Goal: Information Seeking & Learning: Learn about a topic

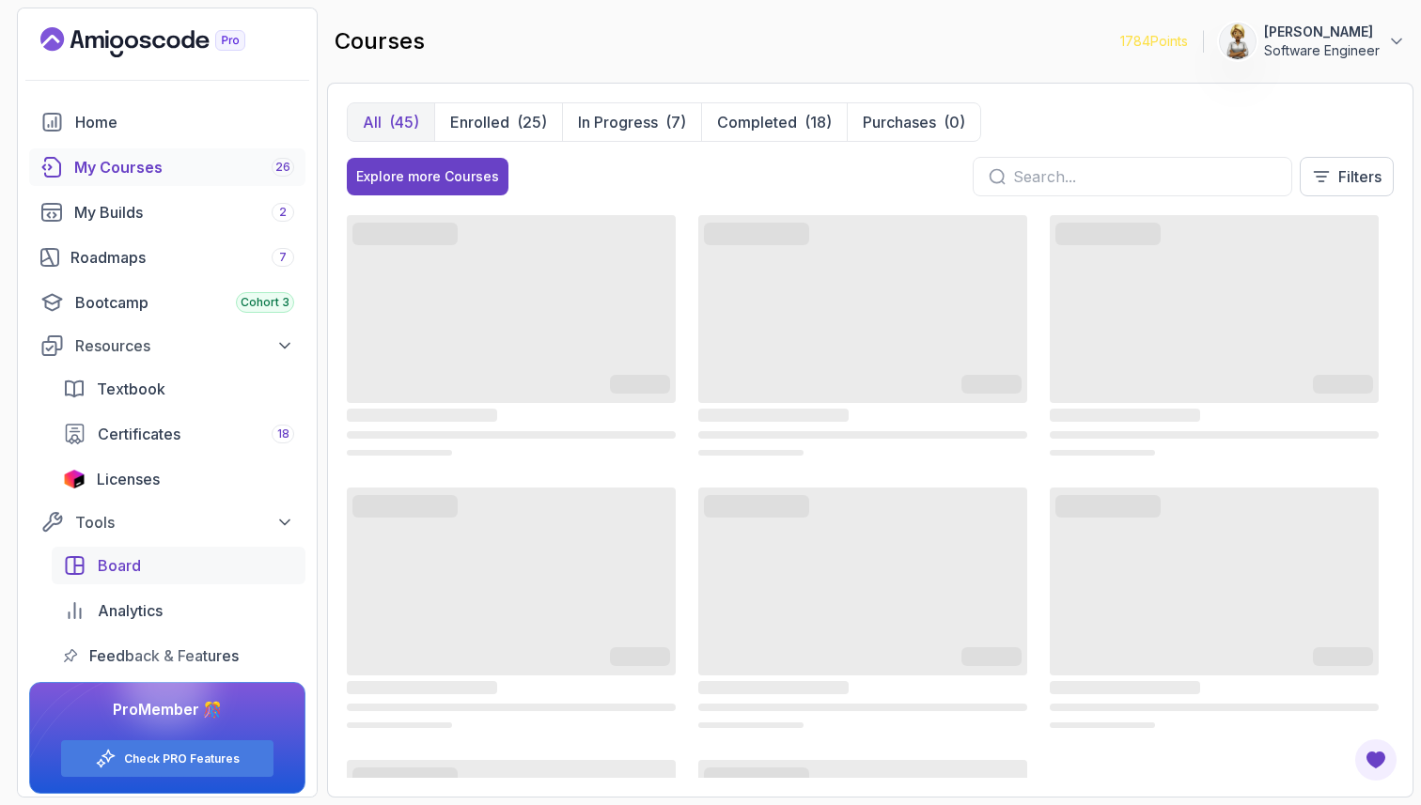
click at [129, 564] on span "Board" at bounding box center [119, 565] width 43 height 23
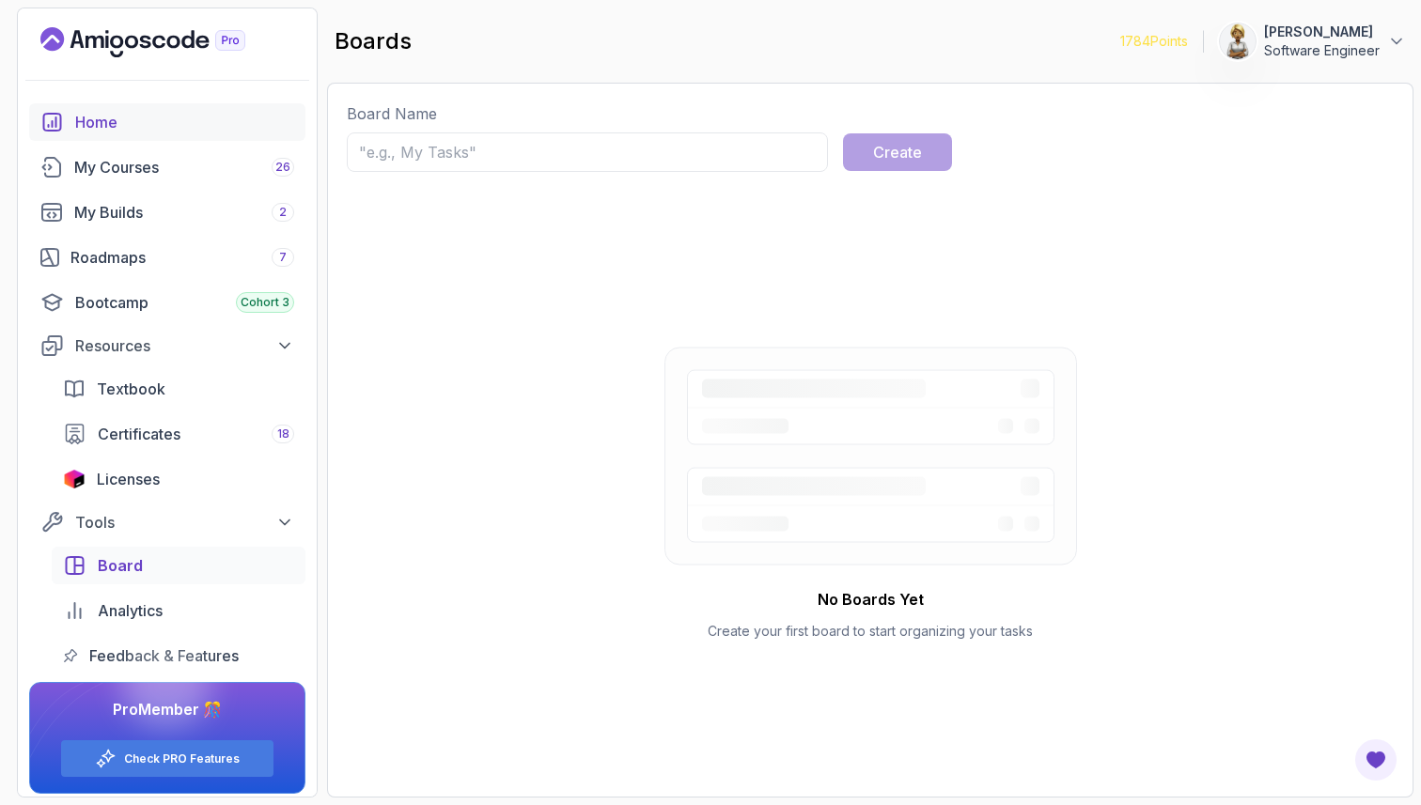
click at [115, 117] on div "Home" at bounding box center [184, 122] width 219 height 23
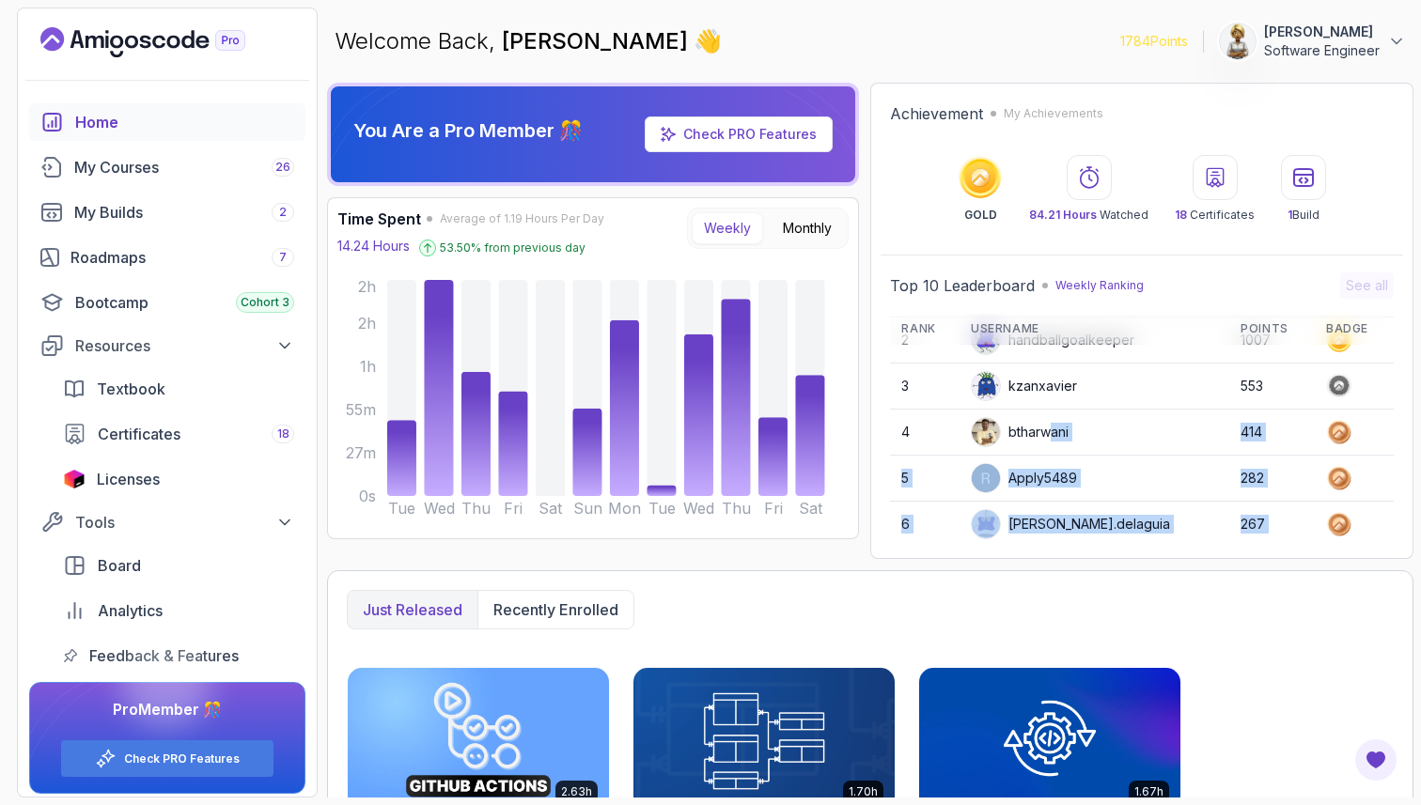
scroll to position [265, 0]
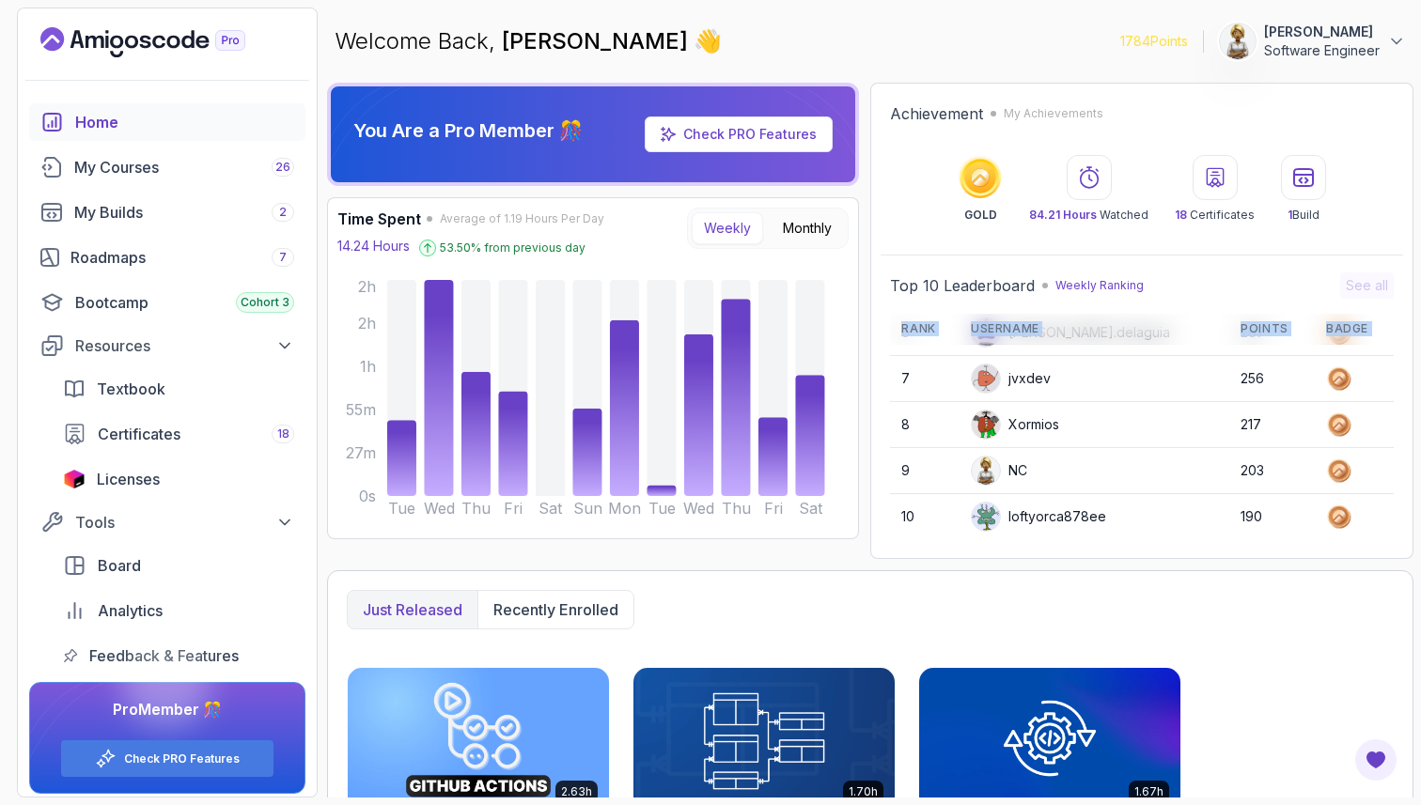
drag, startPoint x: 1053, startPoint y: 501, endPoint x: 1050, endPoint y: 544, distance: 43.3
click at [1051, 549] on div "Achievement My Achievements GOLD 84.21 Hours Watched 18 Certificates 1 Build To…" at bounding box center [1141, 321] width 543 height 476
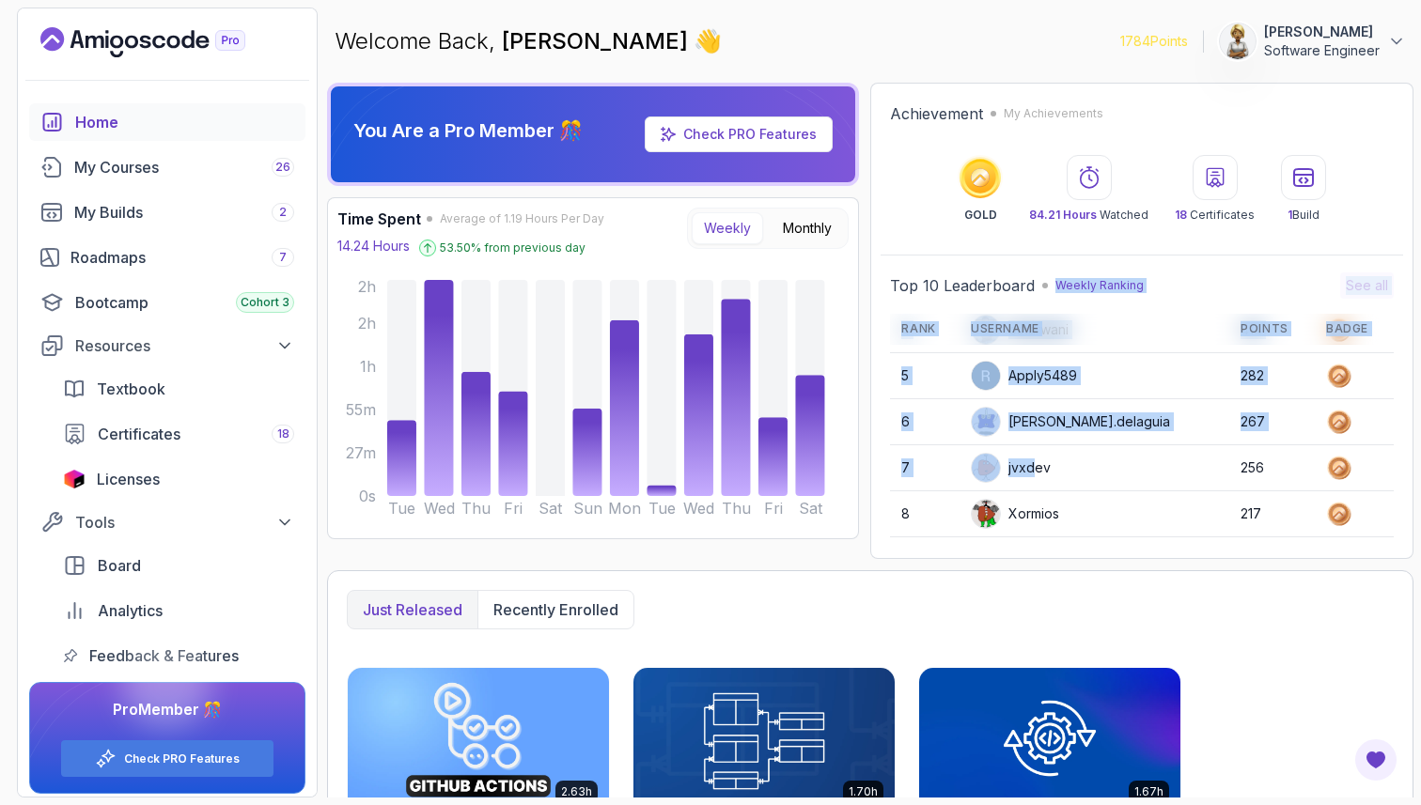
scroll to position [0, 0]
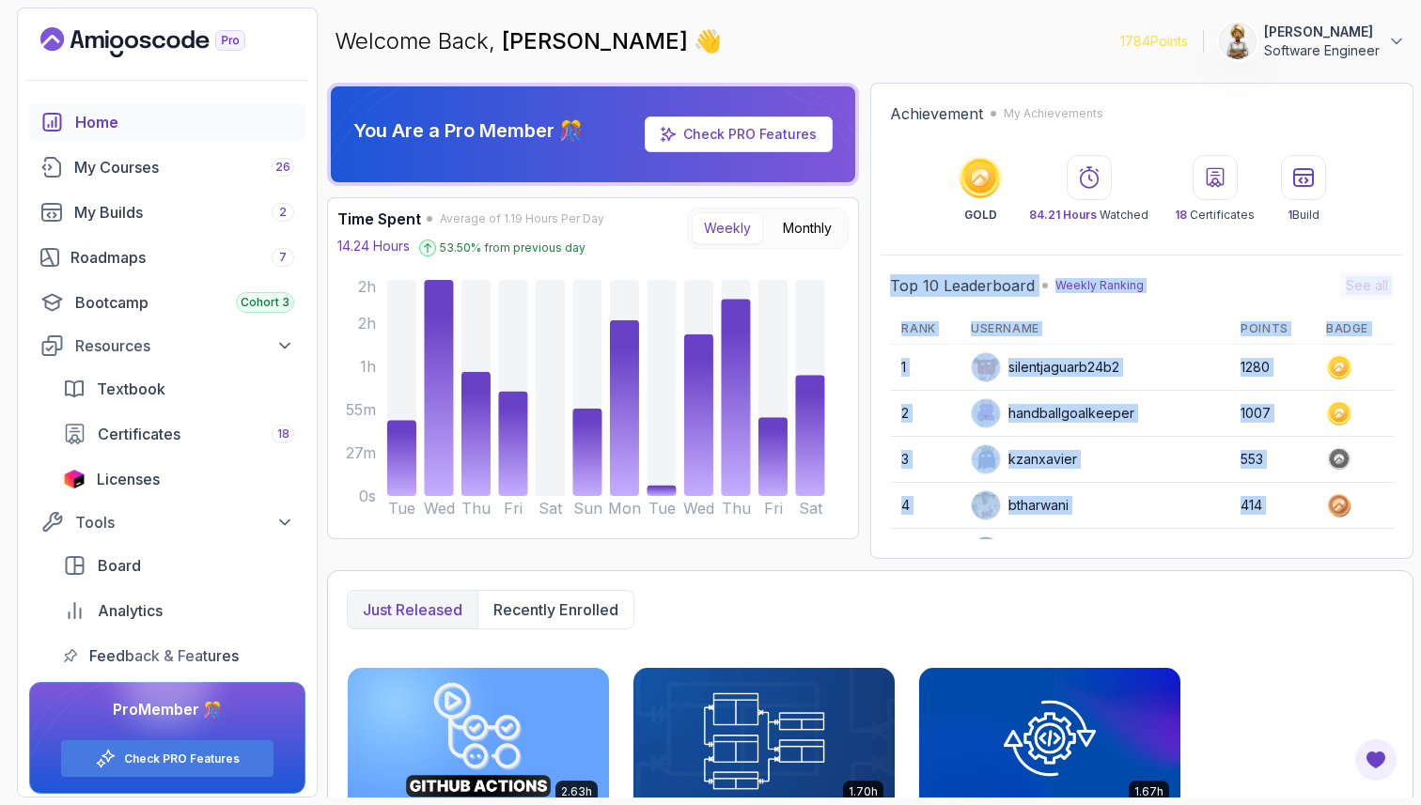
drag, startPoint x: 1038, startPoint y: 382, endPoint x: 1043, endPoint y: 260, distance: 121.3
click at [1044, 264] on div "Top 10 Leaderboard Weekly Ranking See all Rank Username Points Badge 1 silentja…" at bounding box center [1142, 406] width 523 height 286
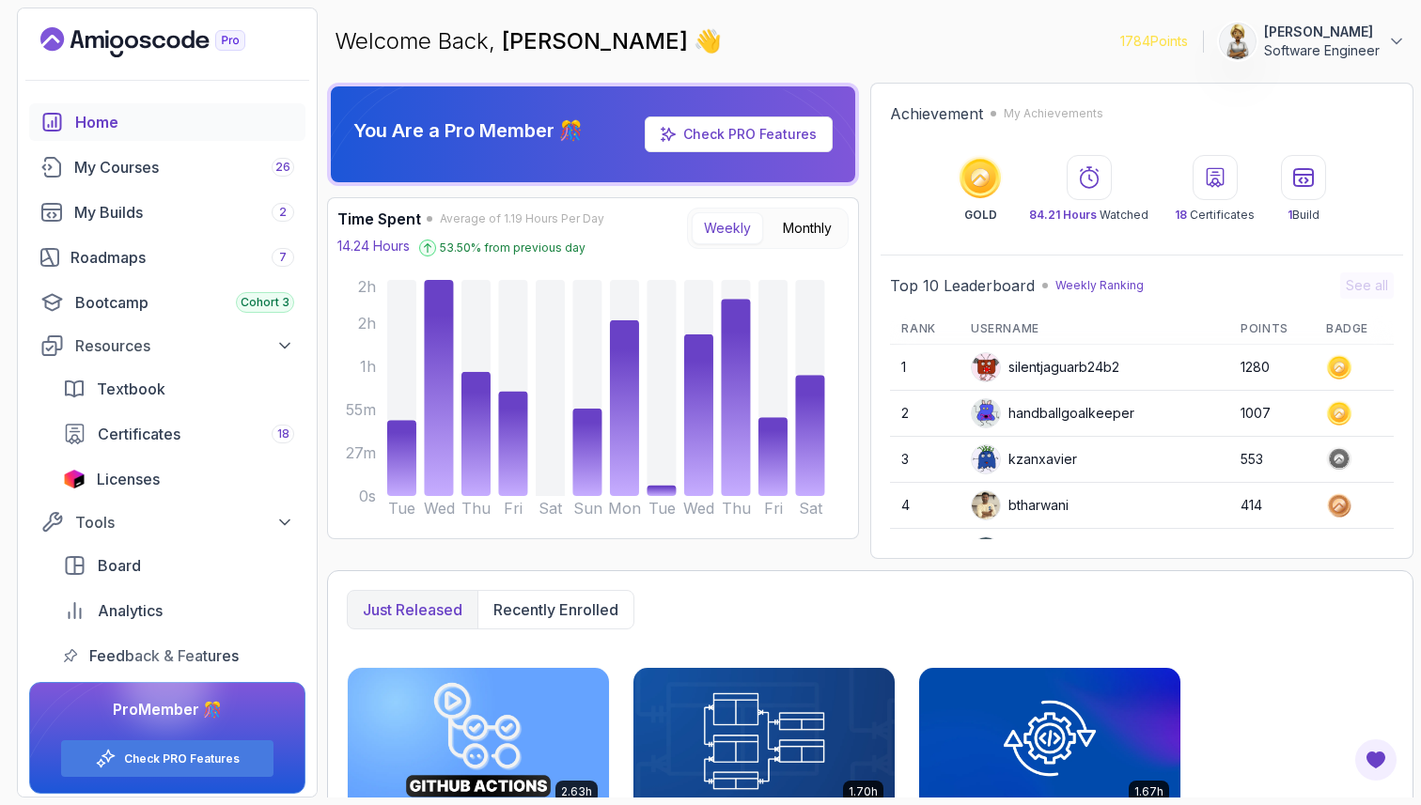
click at [1051, 398] on td "handballgoalkeeper" at bounding box center [1095, 413] width 270 height 45
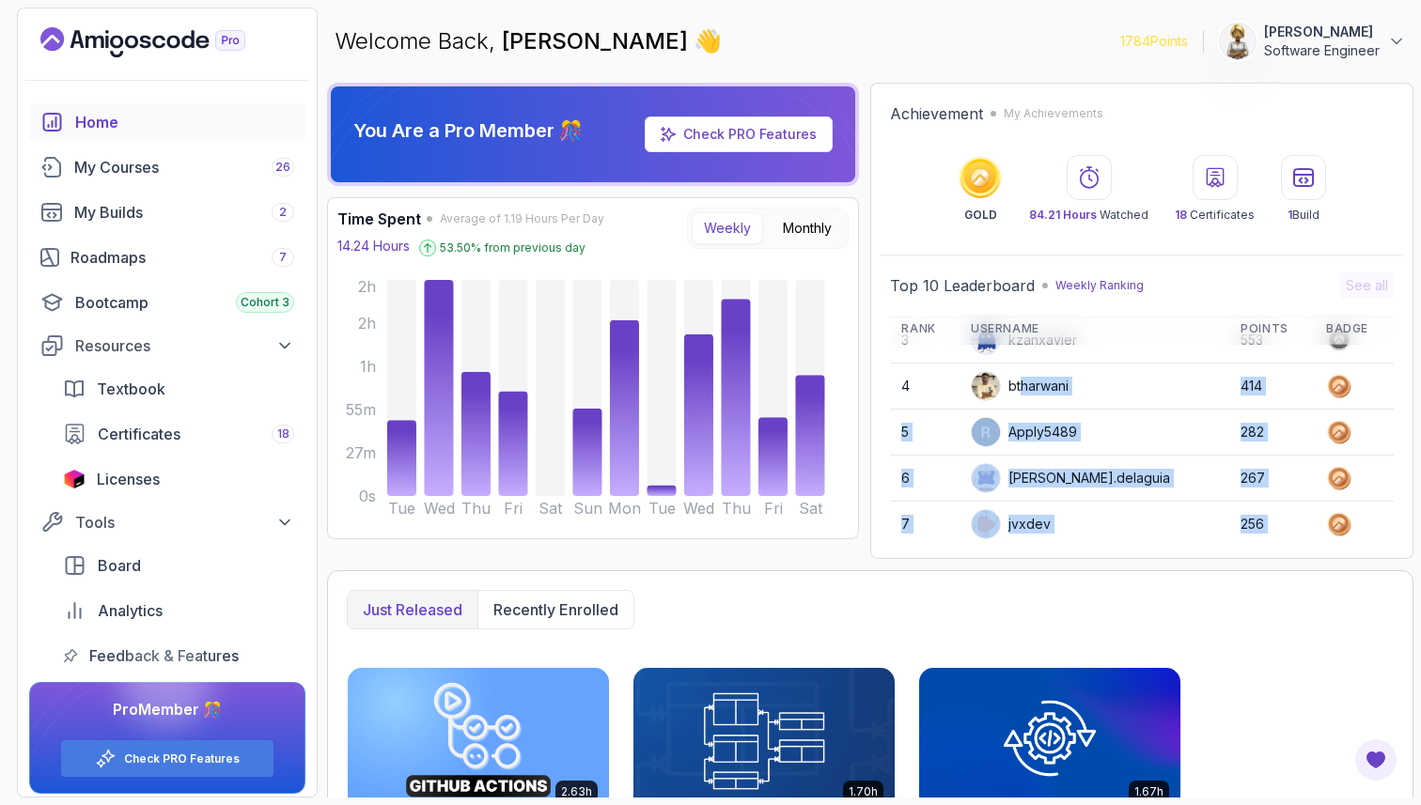
scroll to position [265, 0]
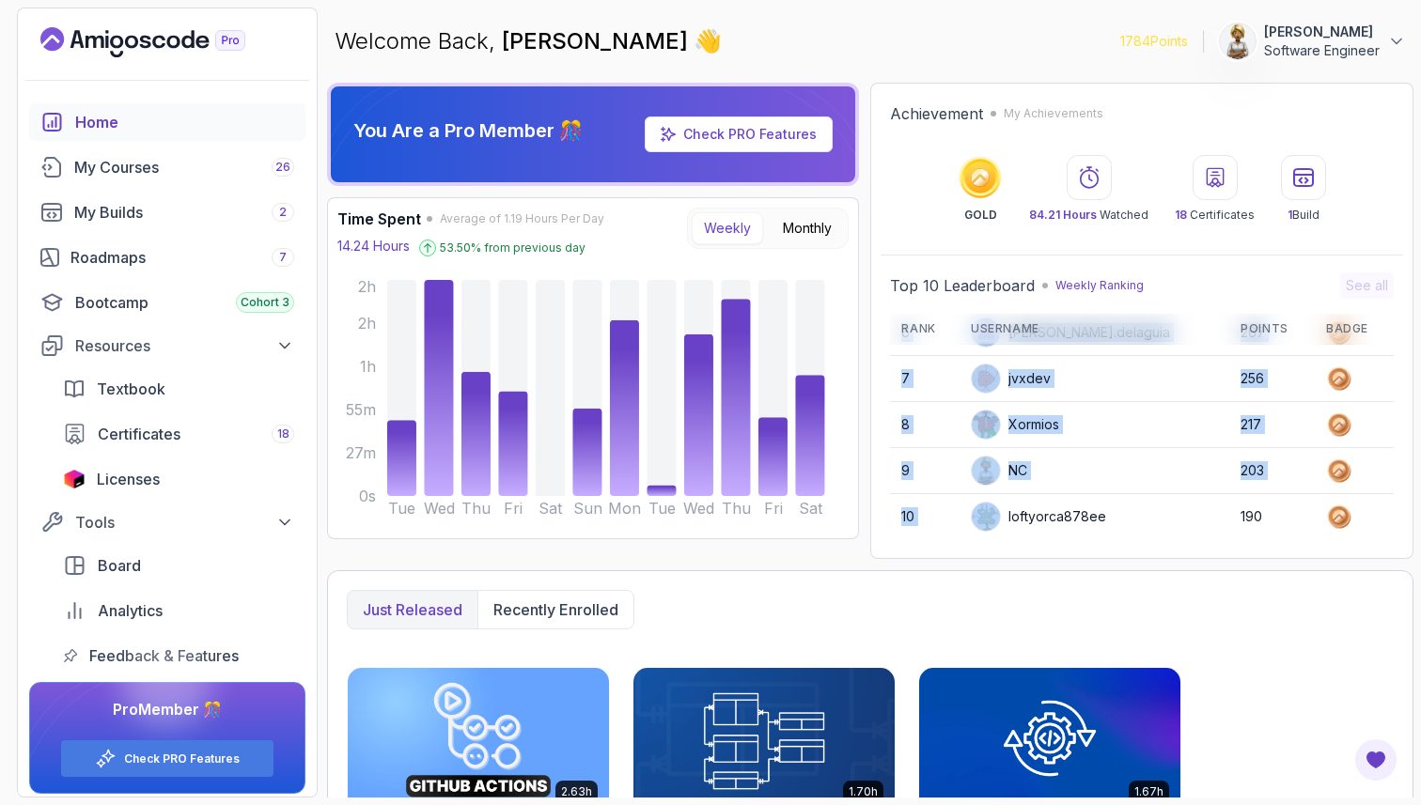
drag, startPoint x: 1029, startPoint y: 501, endPoint x: 1029, endPoint y: 521, distance: 19.7
click at [1028, 524] on tbody "1 silentjaguarb24b2 1280 2 handballgoalkeeper 1007 3 kzanxavier 553 4 btharwani…" at bounding box center [1142, 310] width 504 height 460
click at [1053, 455] on td "NC" at bounding box center [1095, 470] width 270 height 45
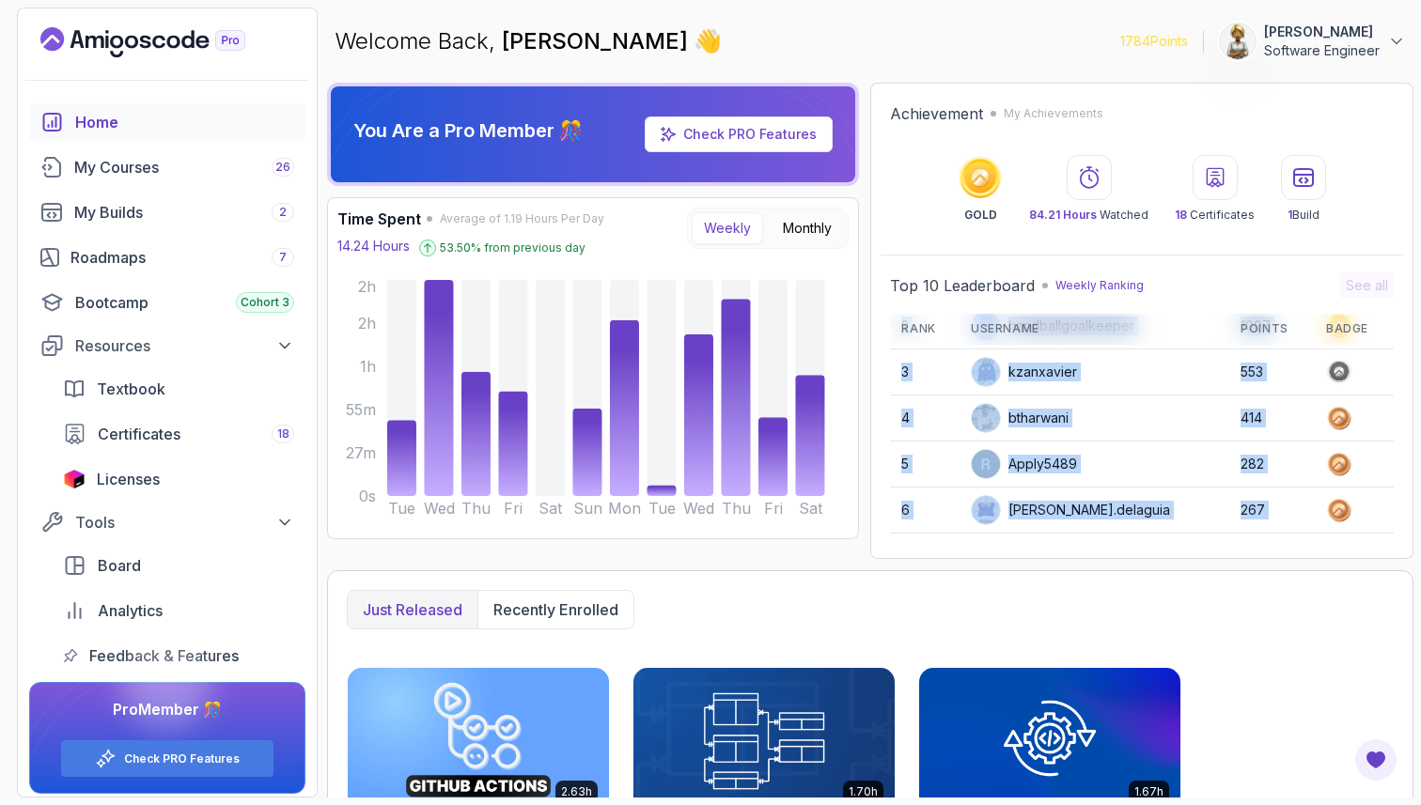
scroll to position [0, 0]
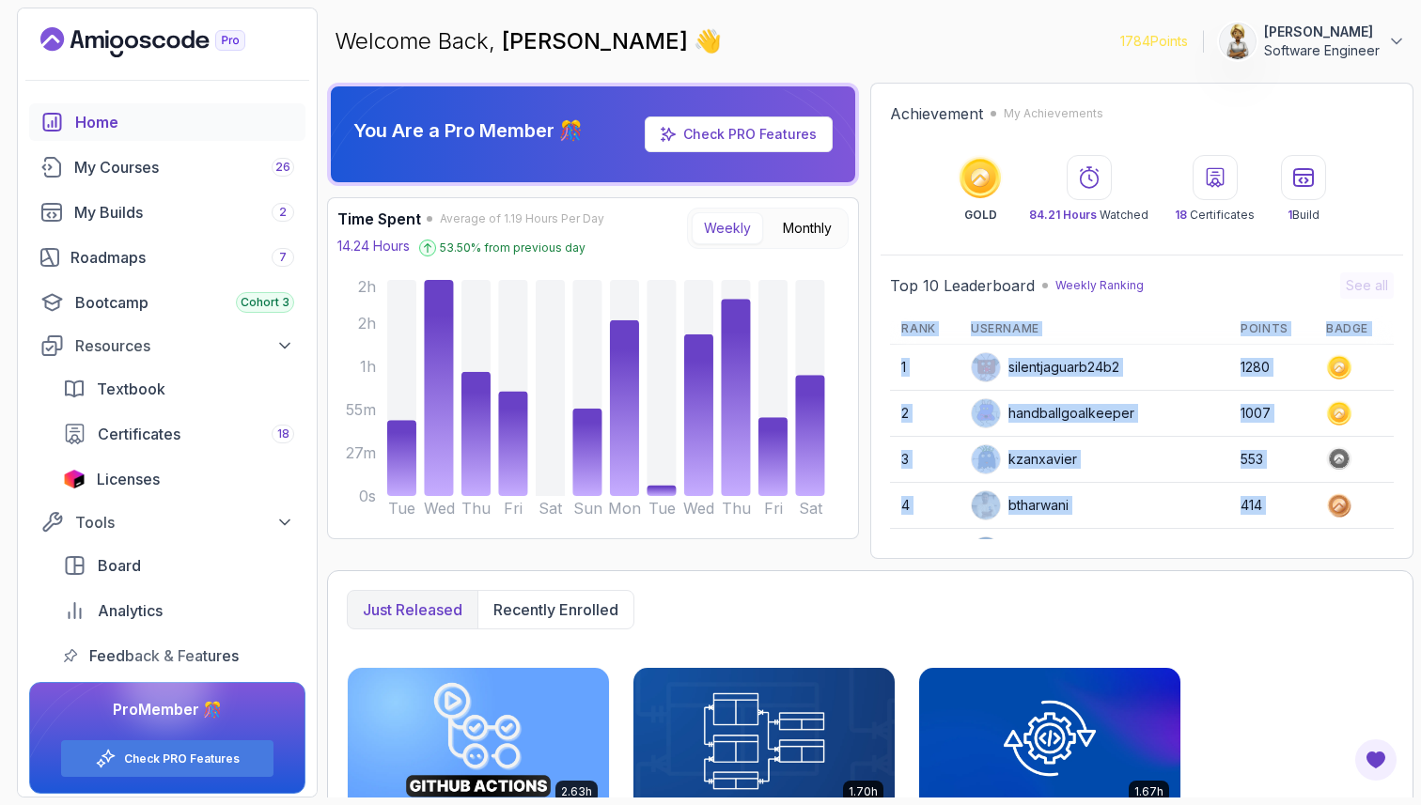
drag, startPoint x: 1054, startPoint y: 448, endPoint x: 1059, endPoint y: 301, distance: 147.6
click at [1060, 302] on div "Top 10 Leaderboard Weekly Ranking See all Rank Username Points Badge 1 silentja…" at bounding box center [1142, 406] width 504 height 267
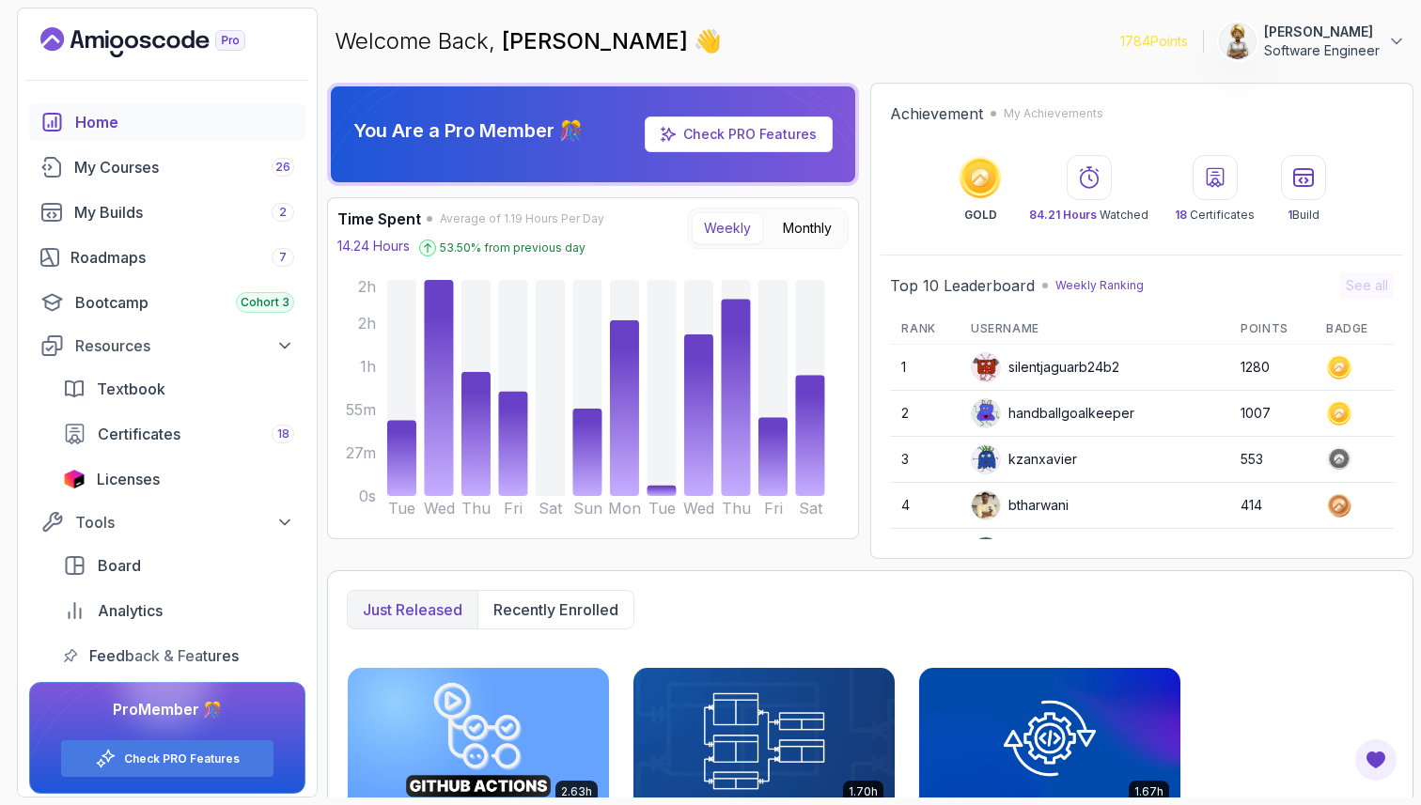
click at [1081, 409] on div "handballgoalkeeper" at bounding box center [1053, 413] width 164 height 30
click at [216, 167] on div "My Courses 26" at bounding box center [184, 167] width 220 height 23
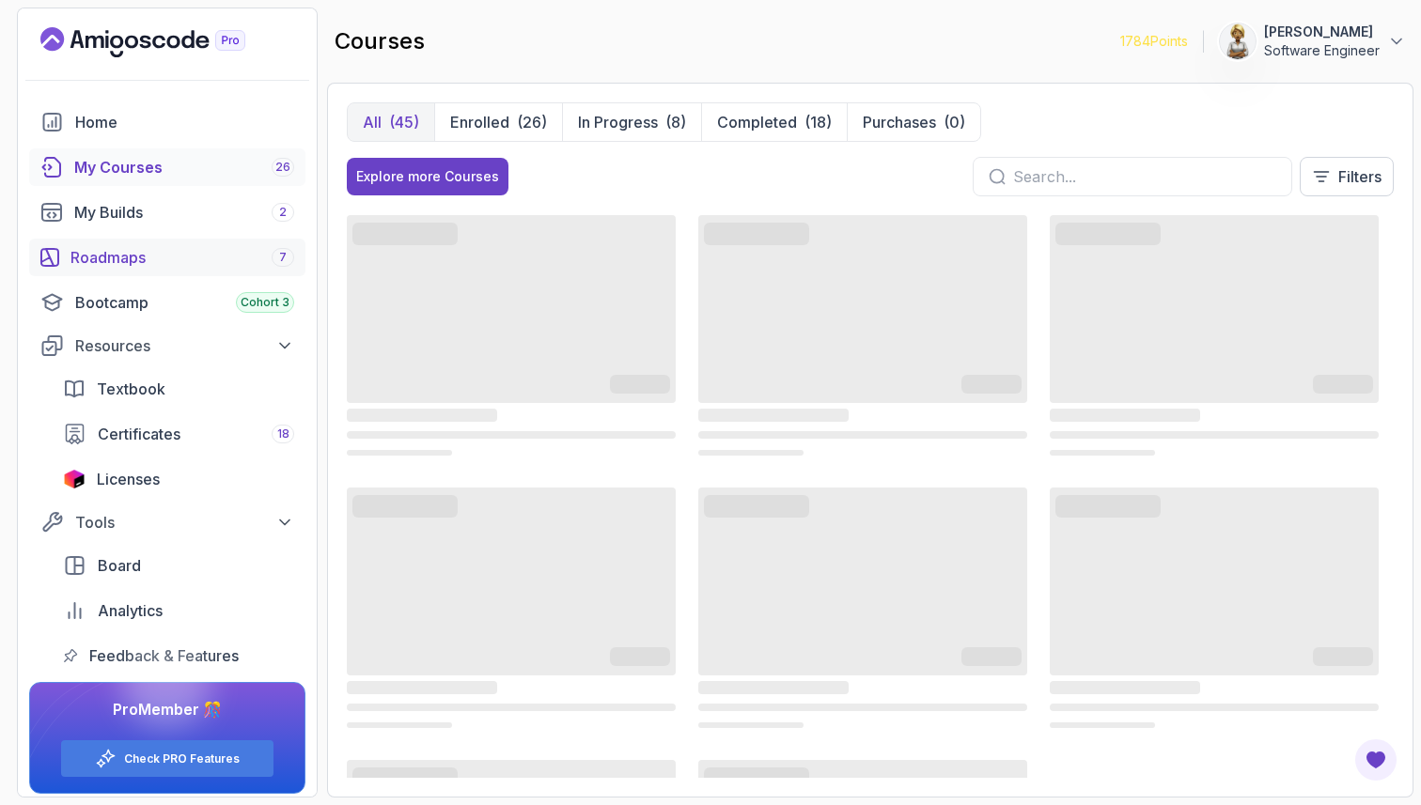
click at [112, 258] on div "Roadmaps 7" at bounding box center [182, 257] width 224 height 23
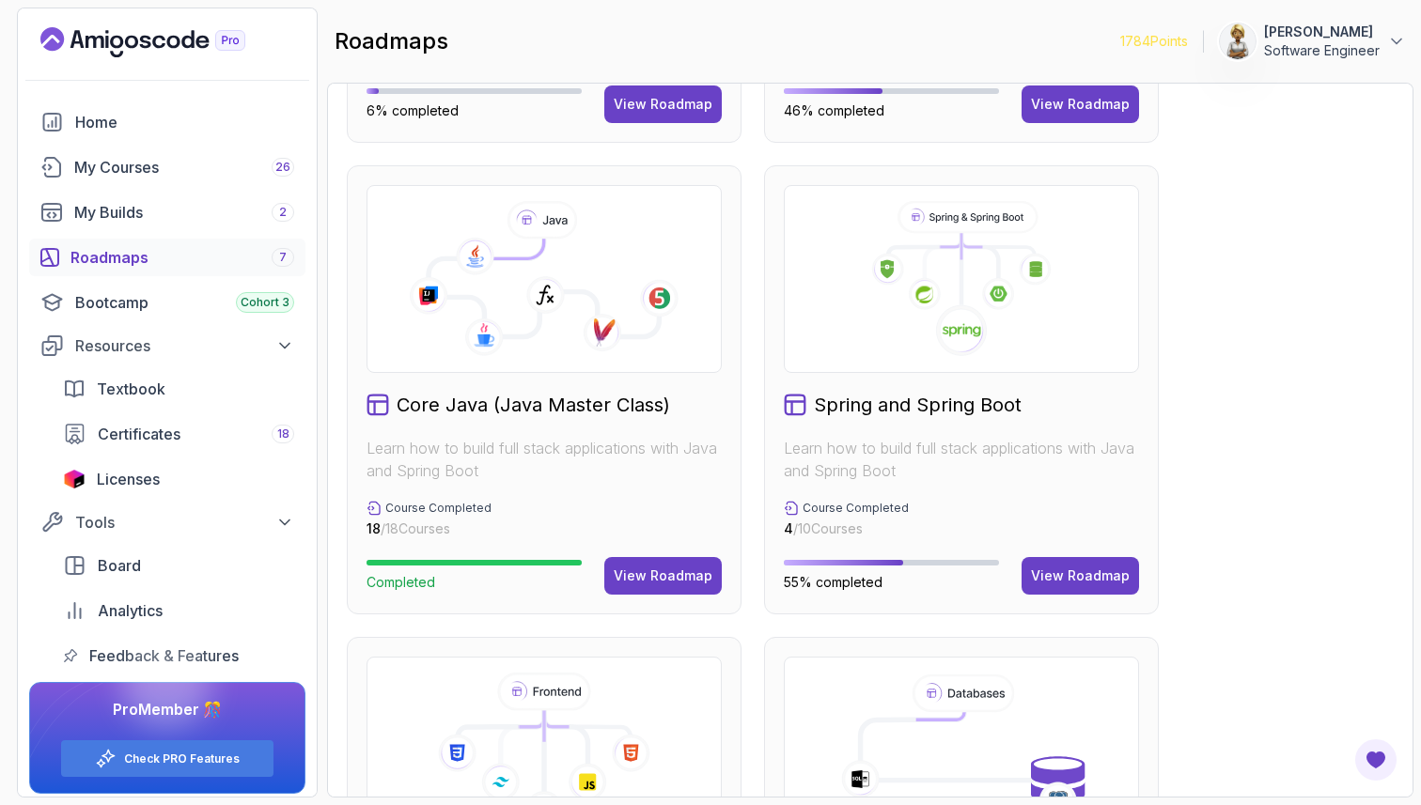
scroll to position [399, 0]
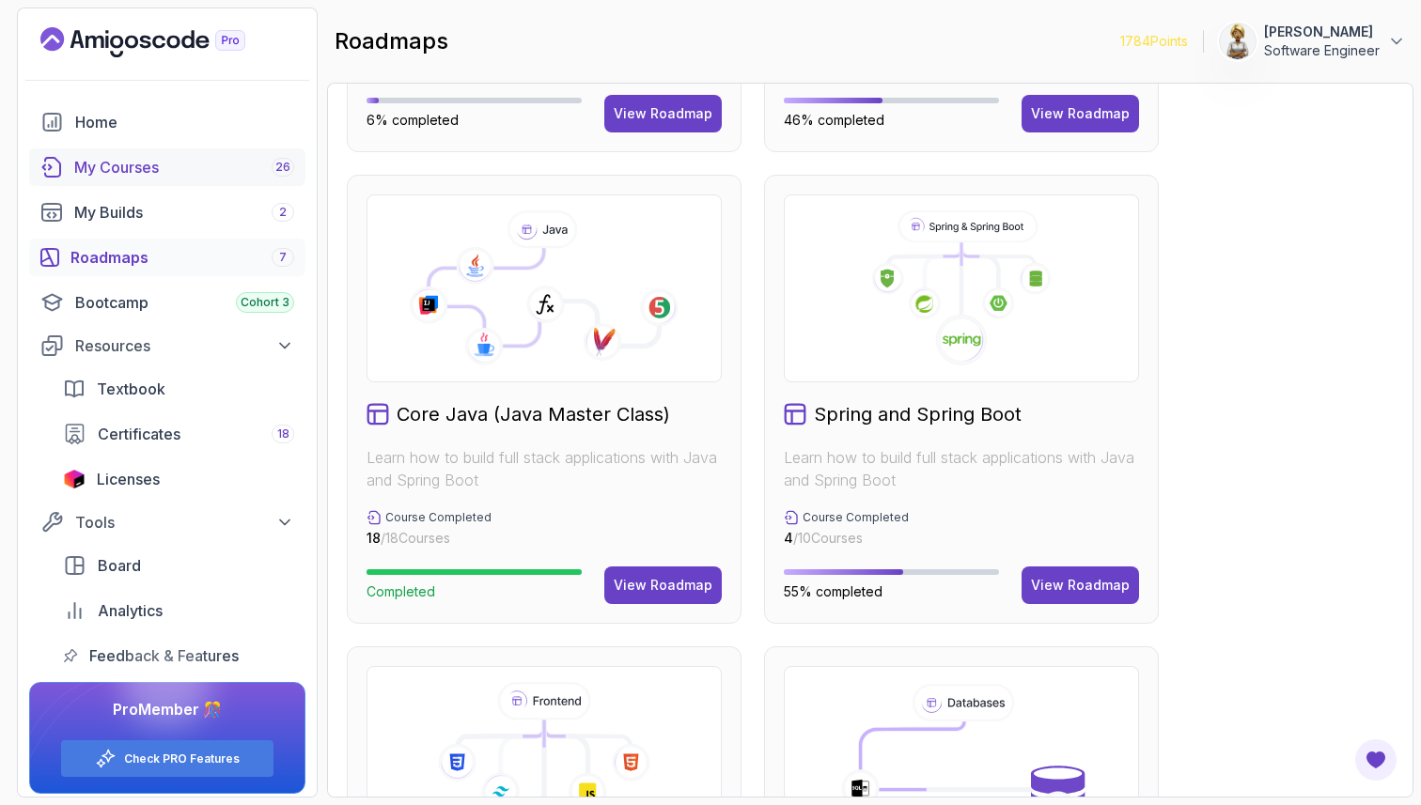
click at [124, 166] on div "My Courses 26" at bounding box center [184, 167] width 220 height 23
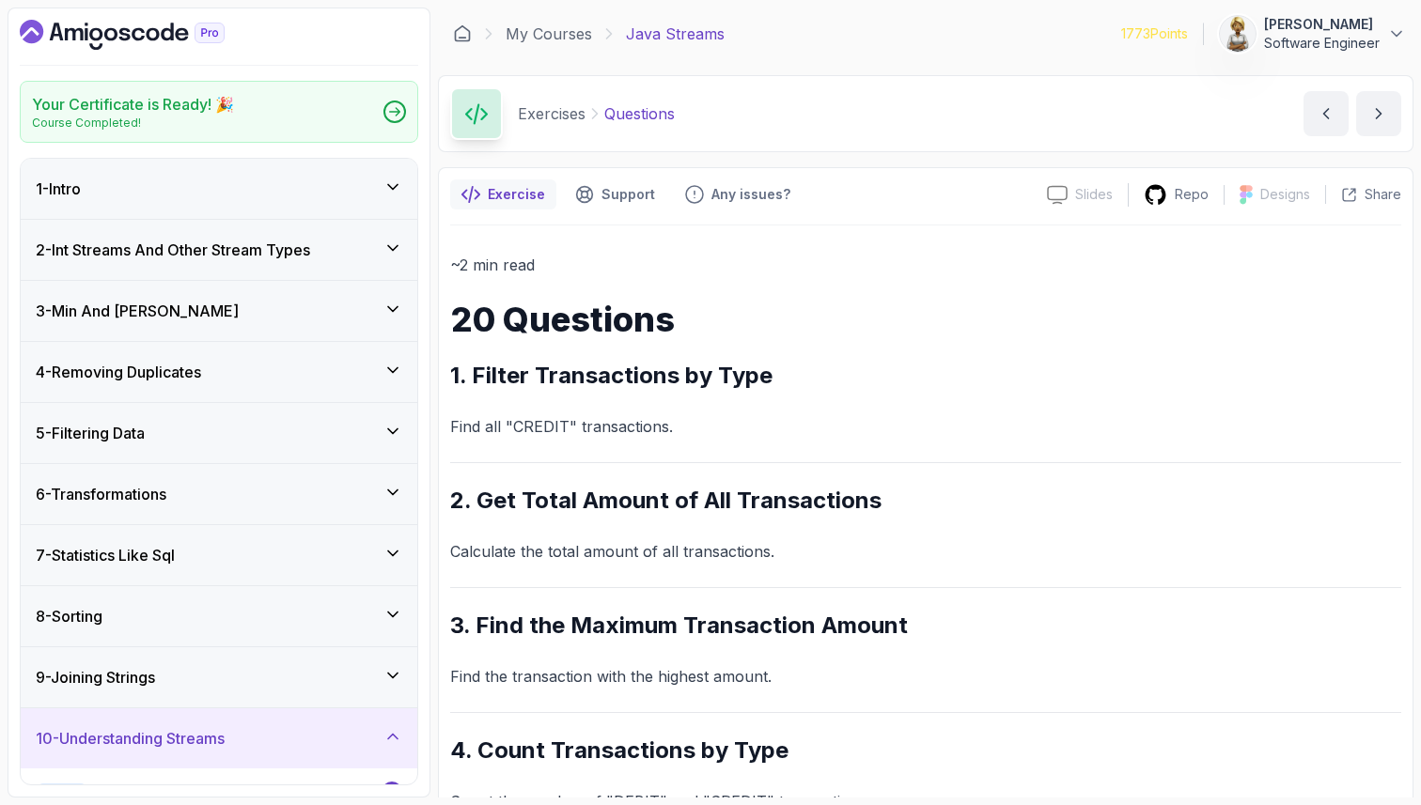
scroll to position [106, 0]
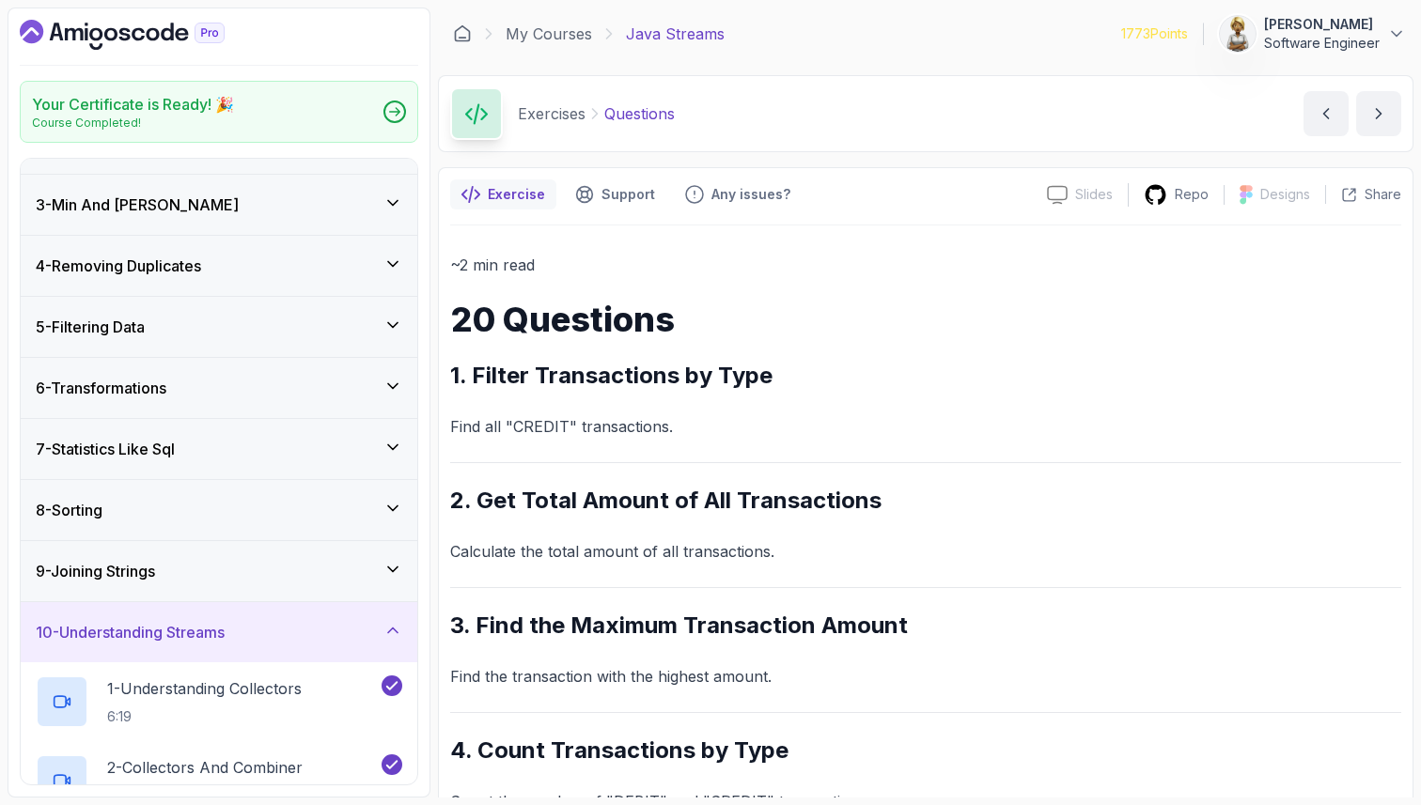
click at [397, 616] on div "10 - Understanding Streams" at bounding box center [219, 632] width 397 height 60
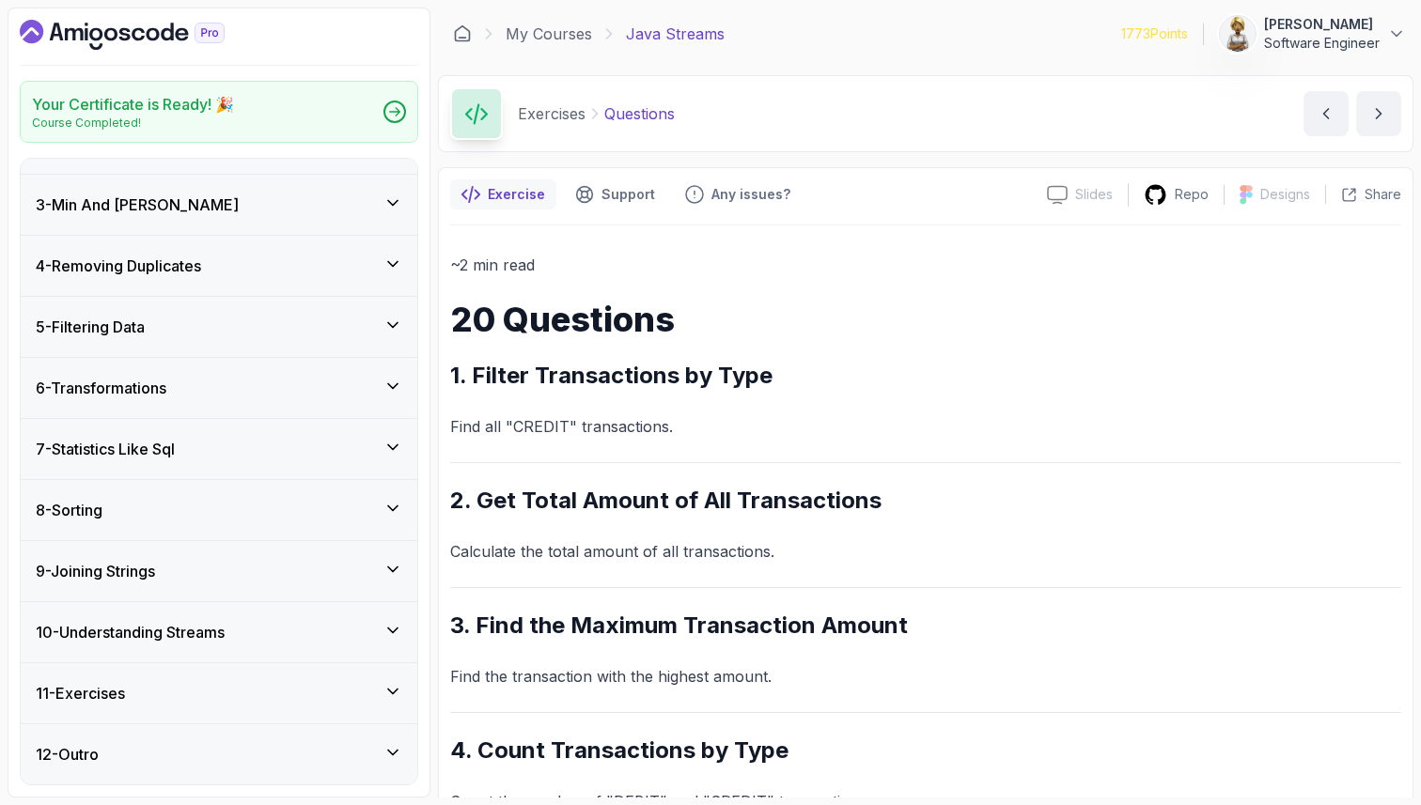
click at [391, 628] on icon at bounding box center [392, 630] width 19 height 19
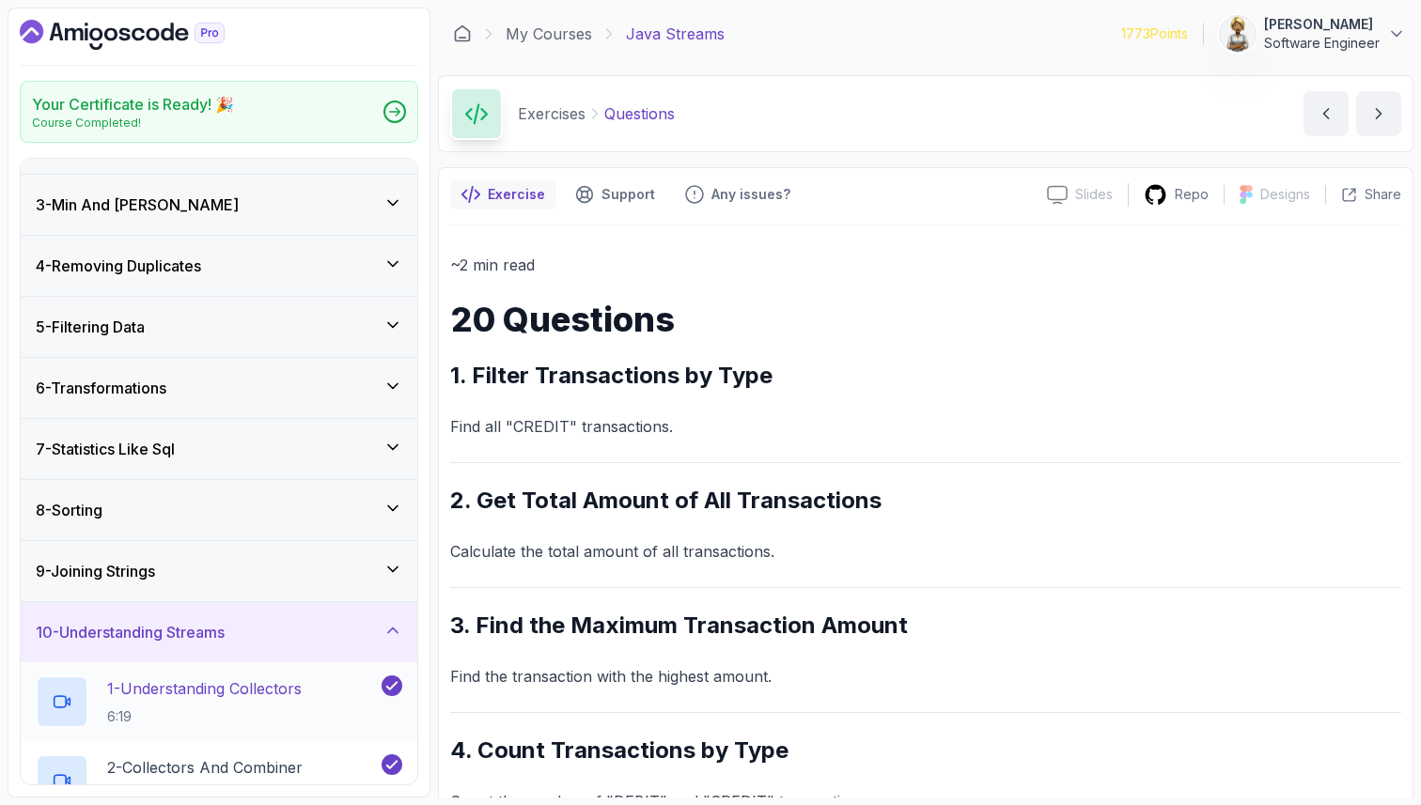
click at [265, 690] on p "1 - Understanding Collectors" at bounding box center [204, 689] width 195 height 23
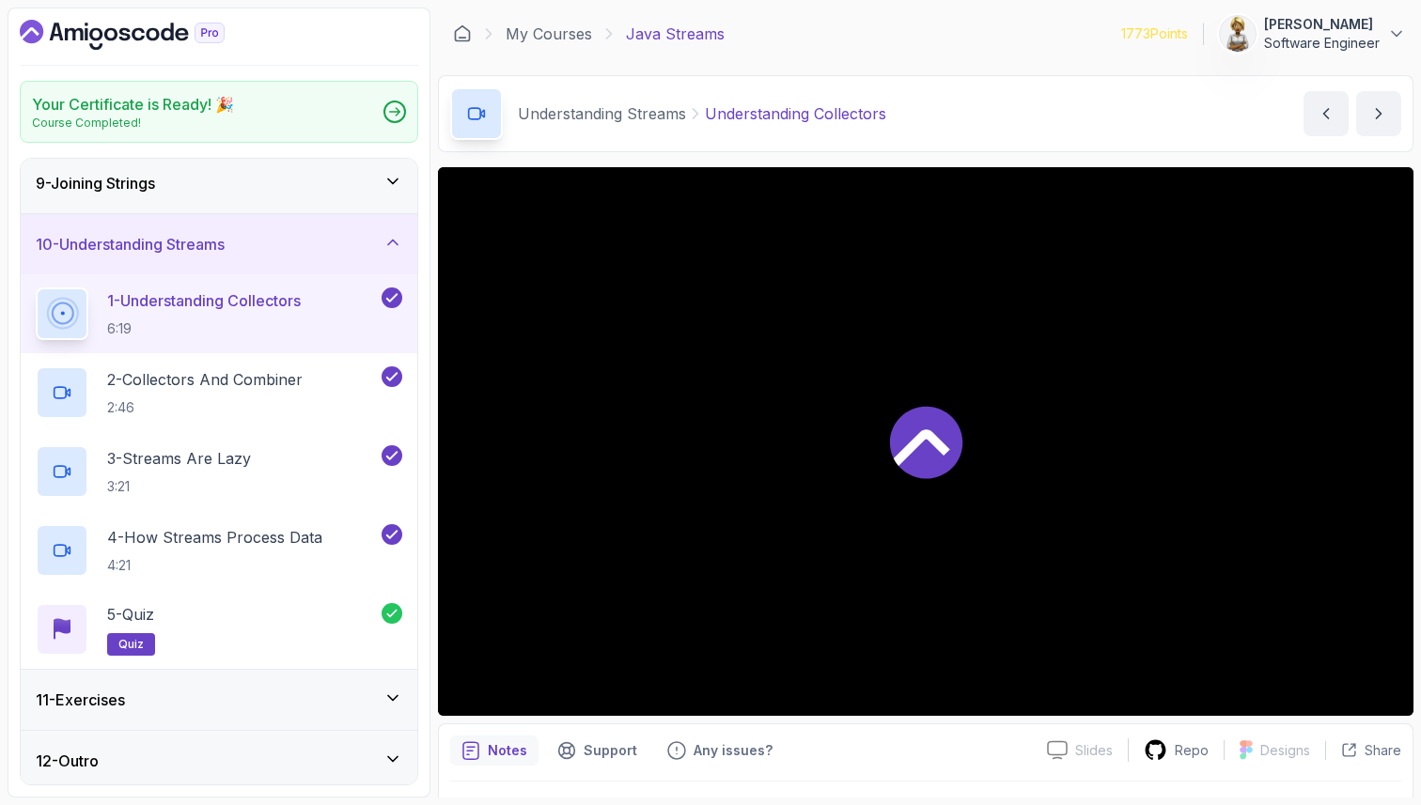
scroll to position [500, 0]
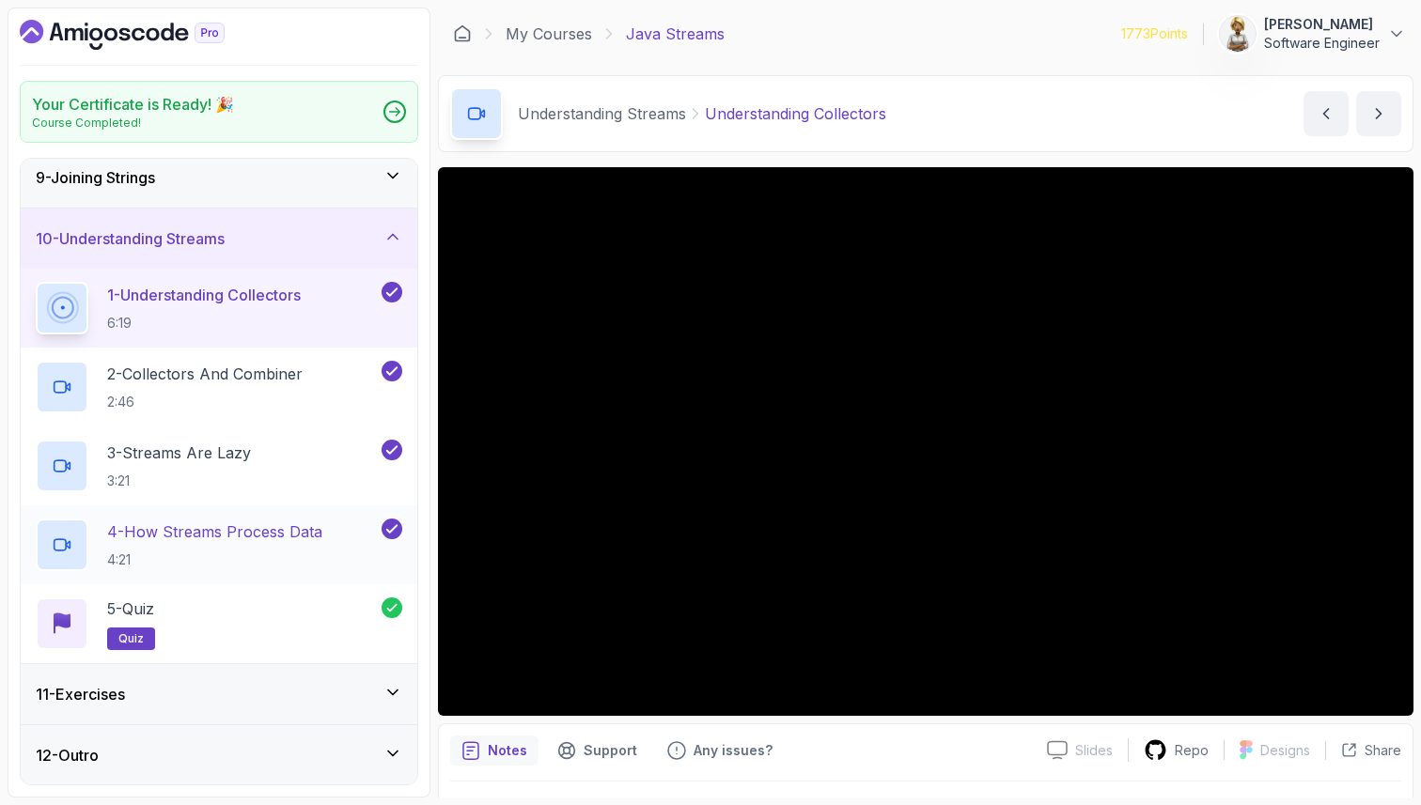
click at [260, 547] on h2 "4 - How Streams Process Data 4:21" at bounding box center [214, 545] width 215 height 49
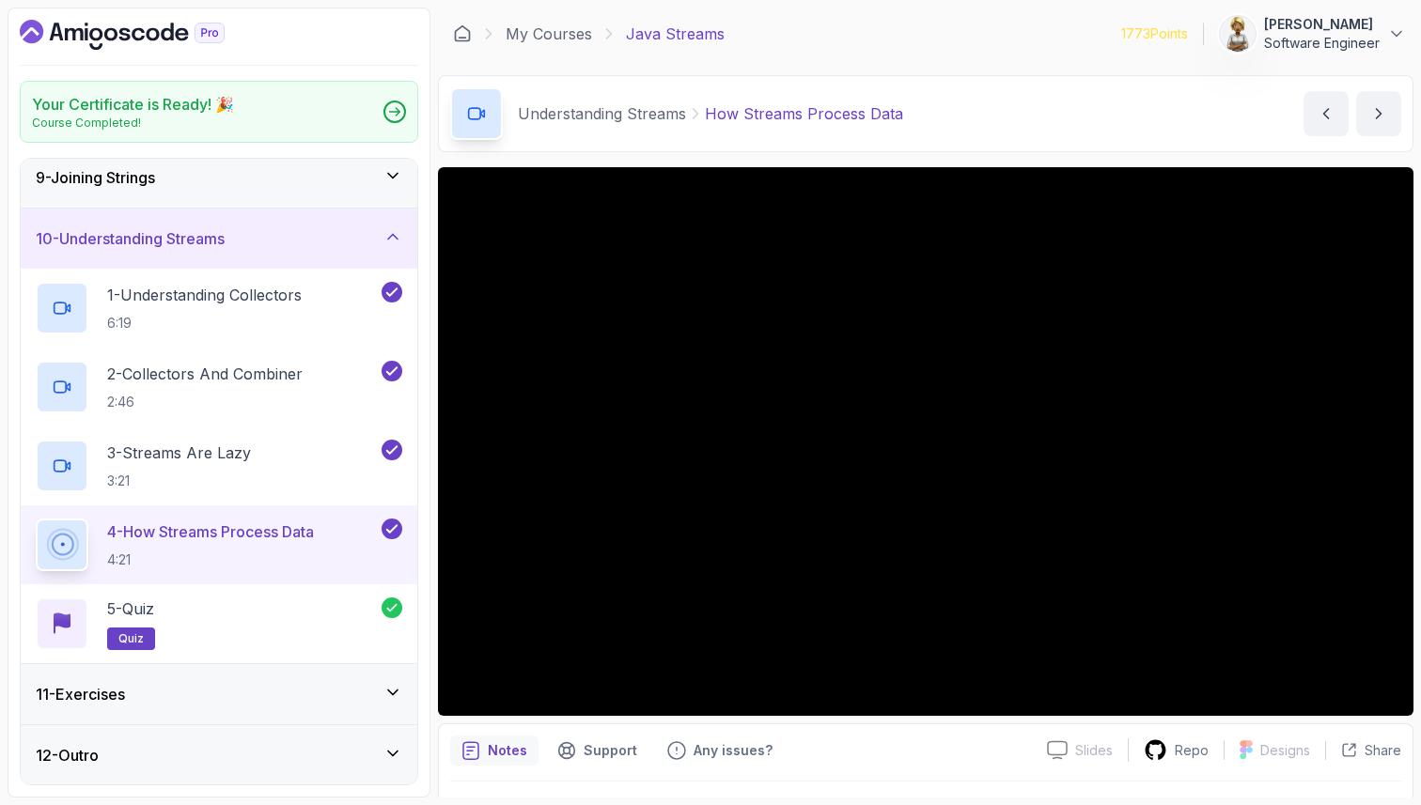
click at [390, 693] on icon at bounding box center [392, 692] width 19 height 19
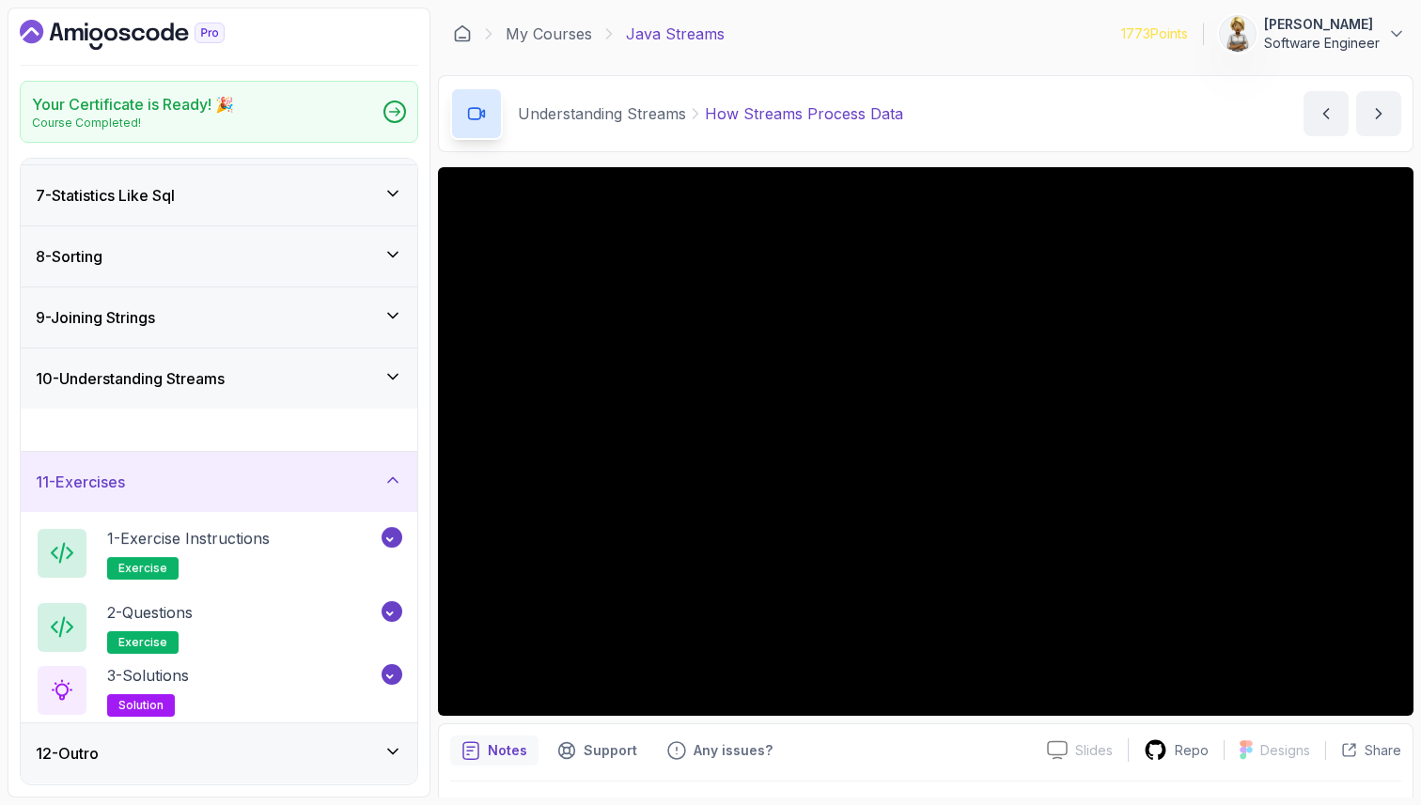
scroll to position [342, 0]
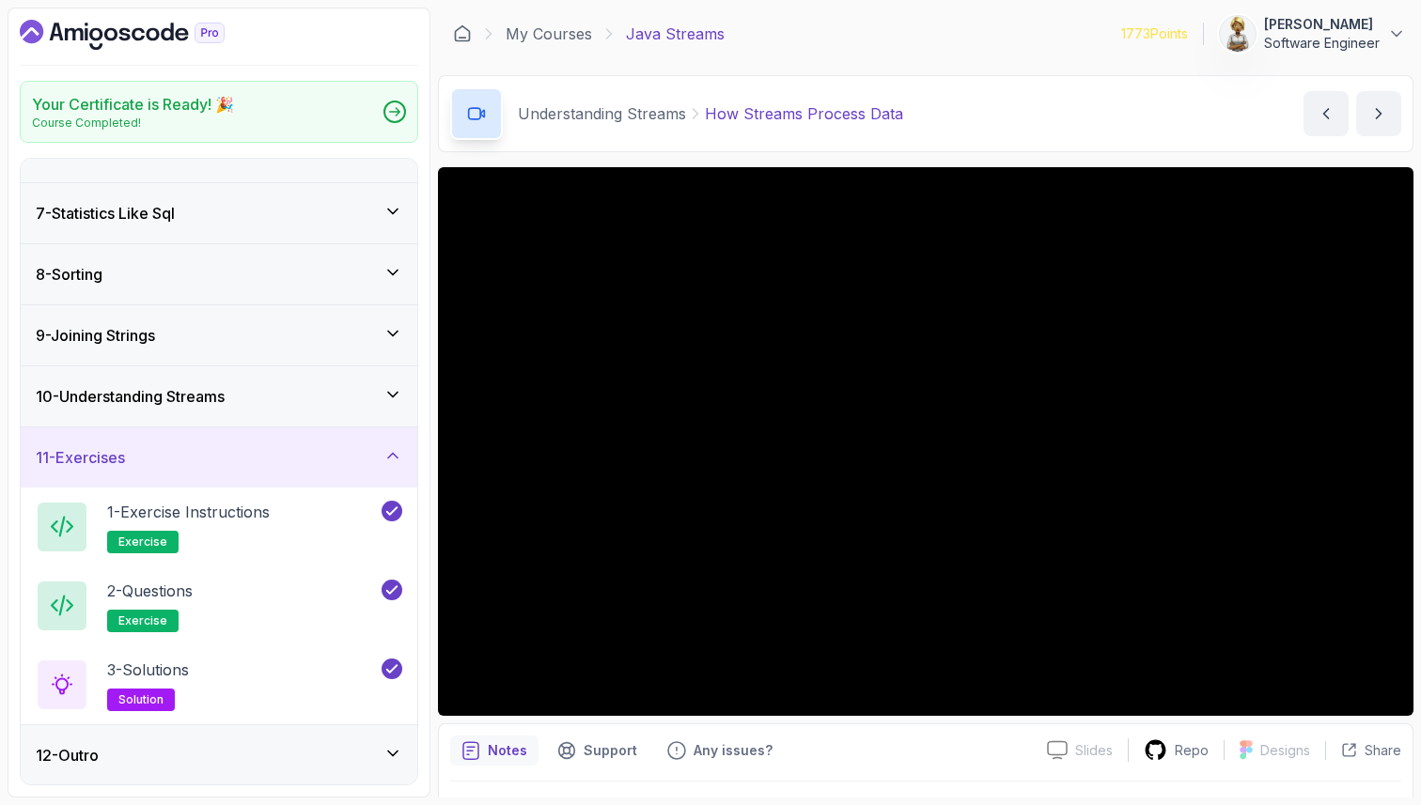
click at [343, 212] on div "7 - Statistics Like Sql" at bounding box center [219, 213] width 367 height 23
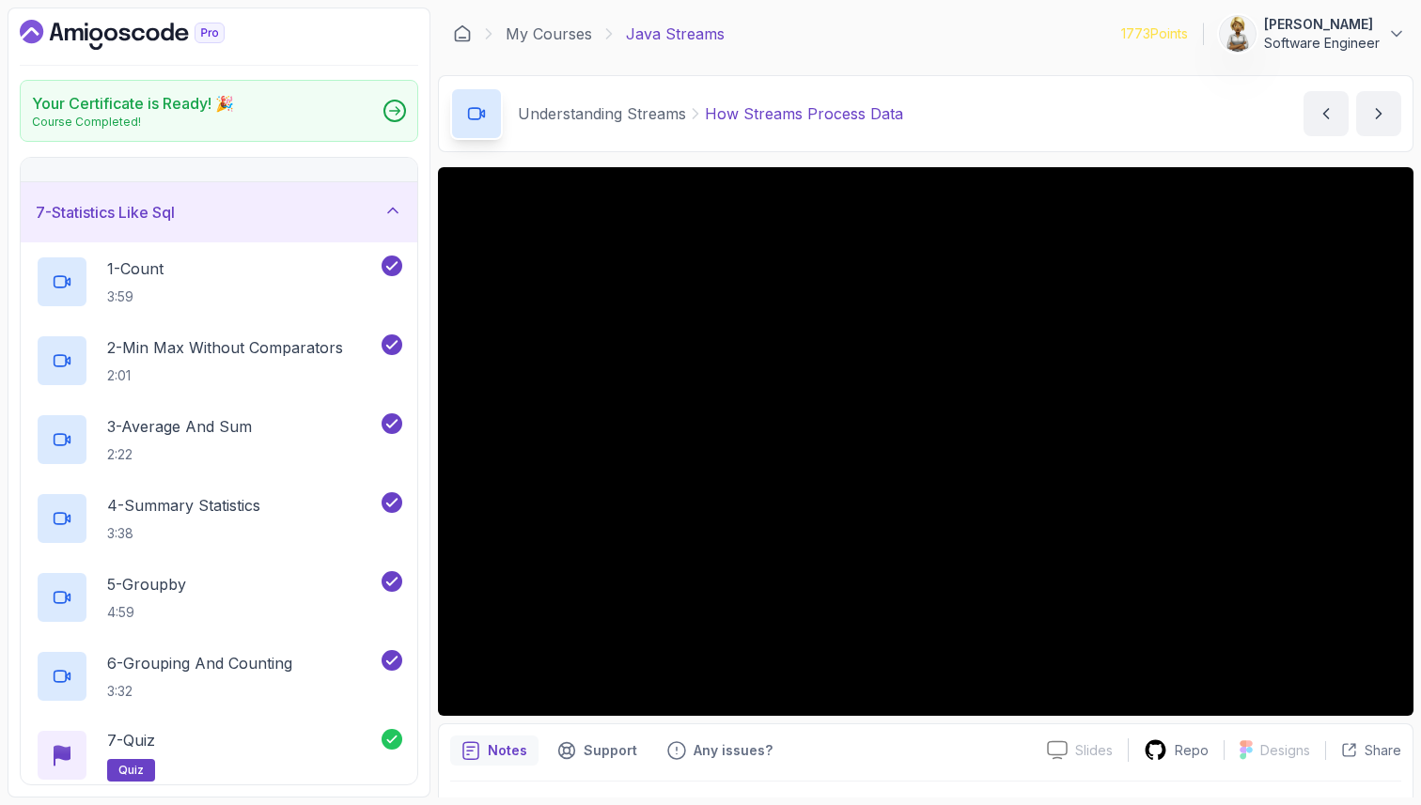
click at [399, 208] on icon at bounding box center [392, 210] width 19 height 19
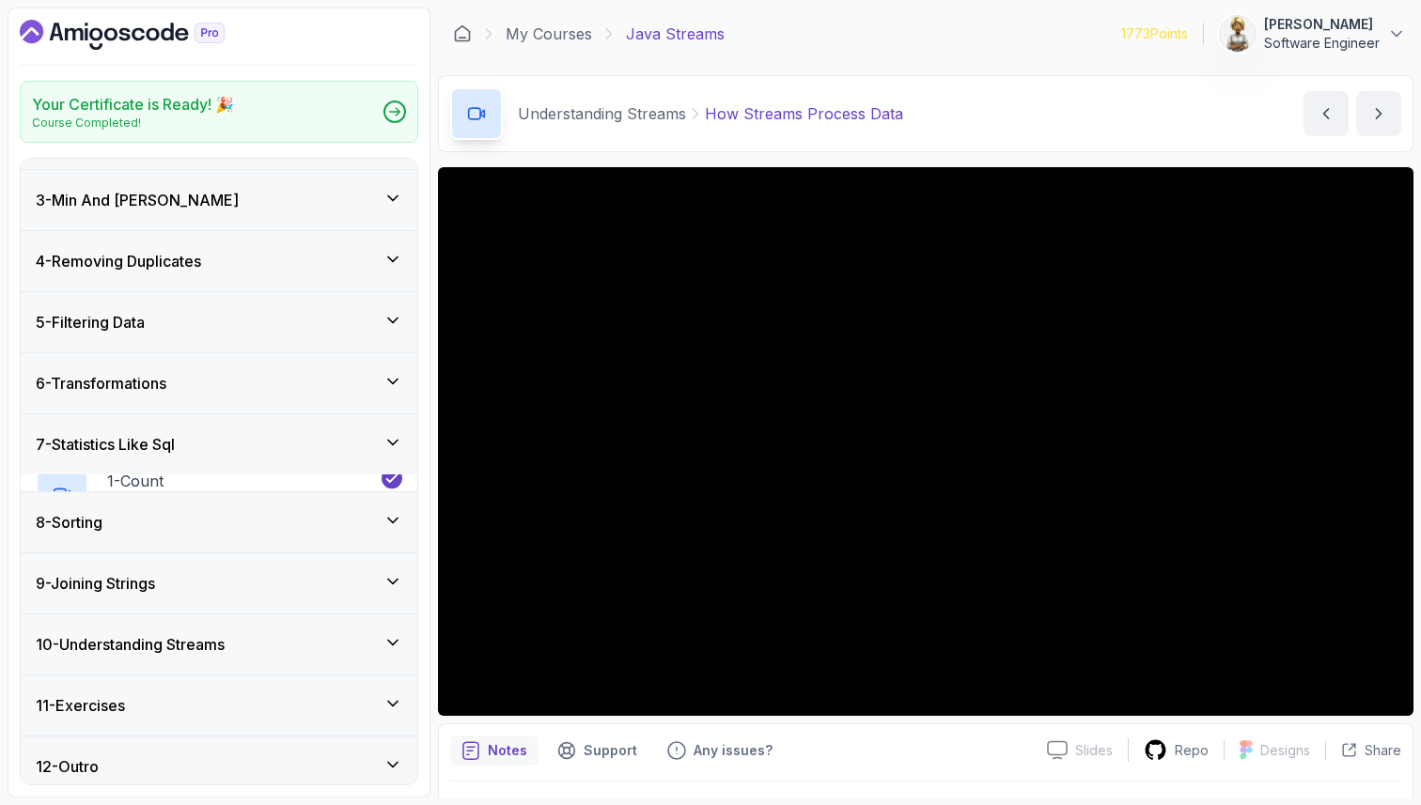
scroll to position [106, 0]
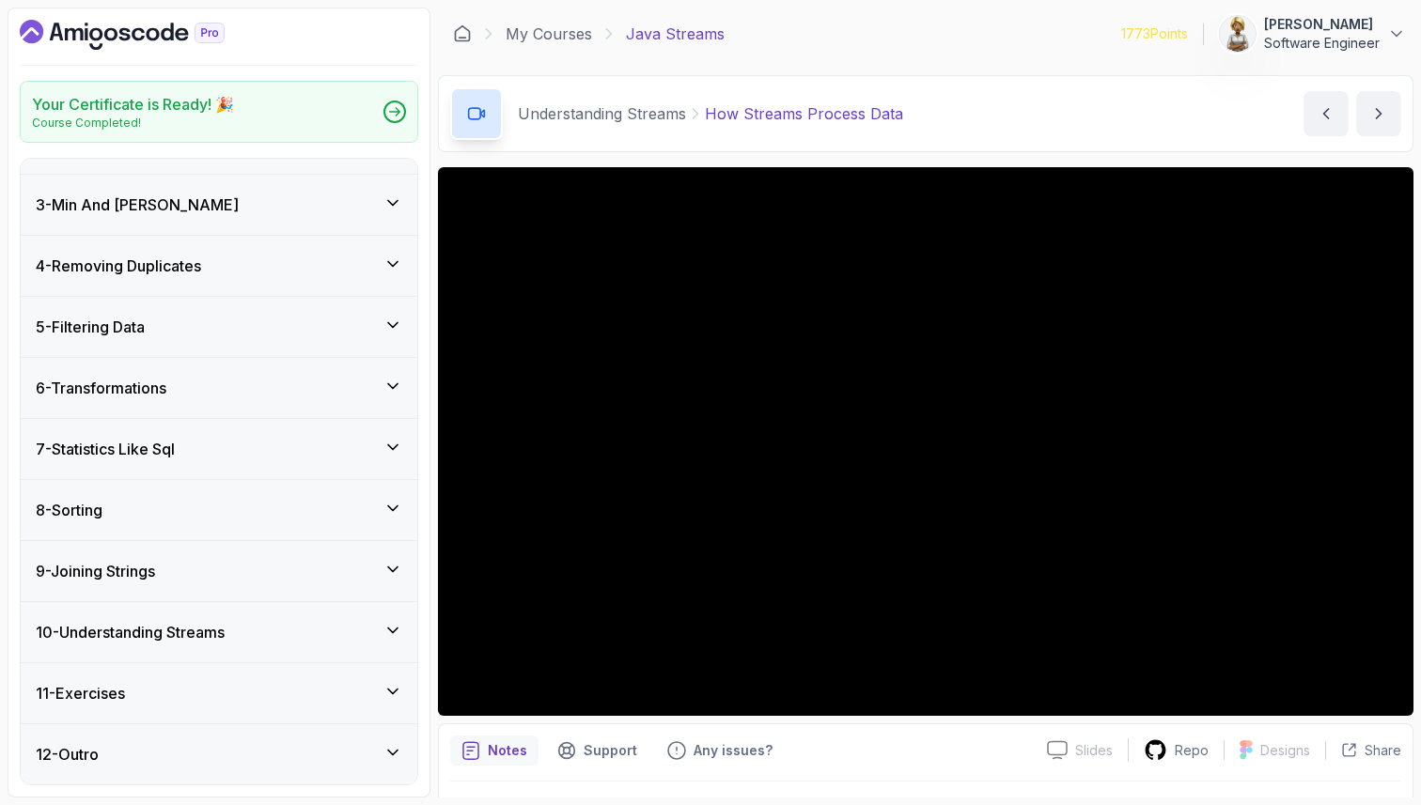
click at [400, 386] on icon at bounding box center [392, 386] width 19 height 19
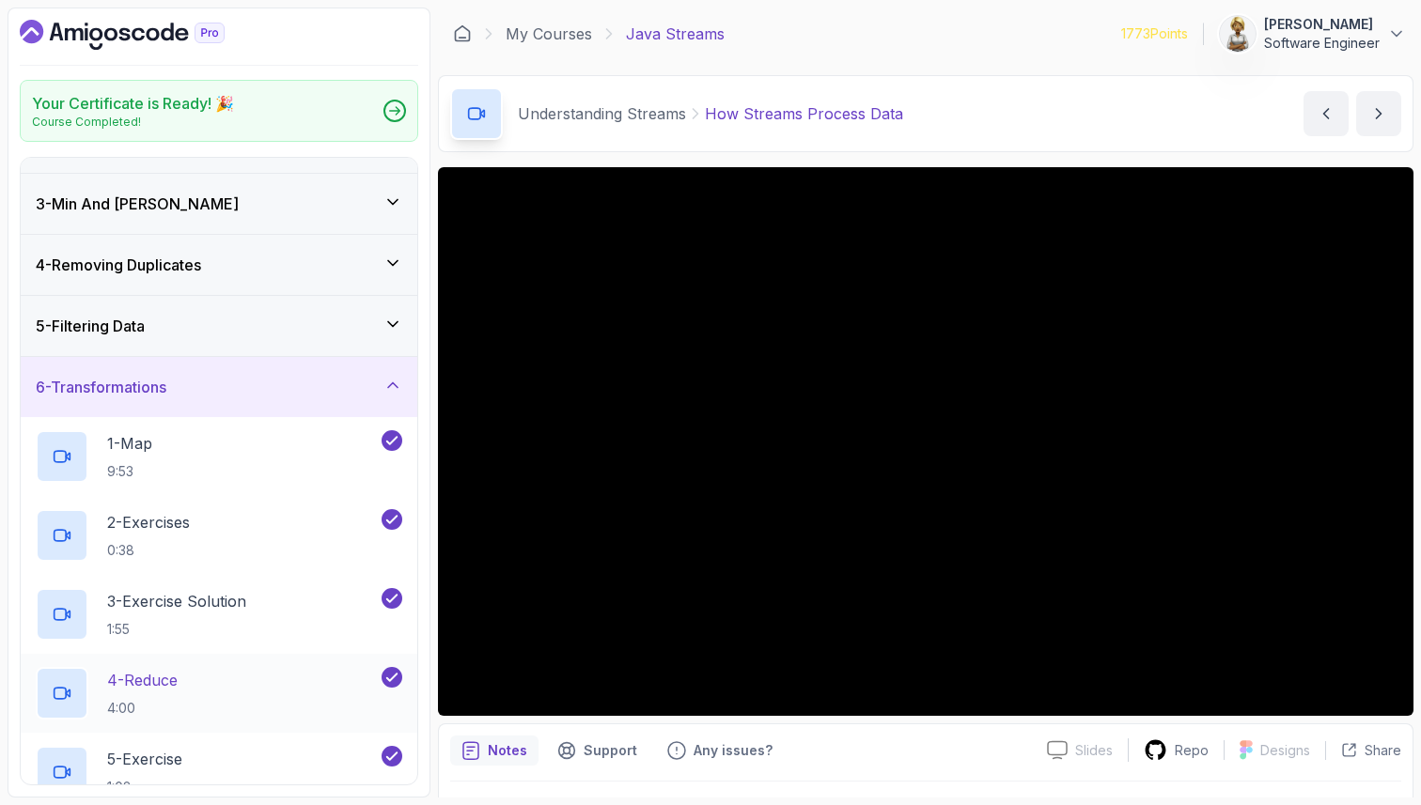
click at [225, 724] on div "4 - Reduce 4:00" at bounding box center [219, 693] width 397 height 79
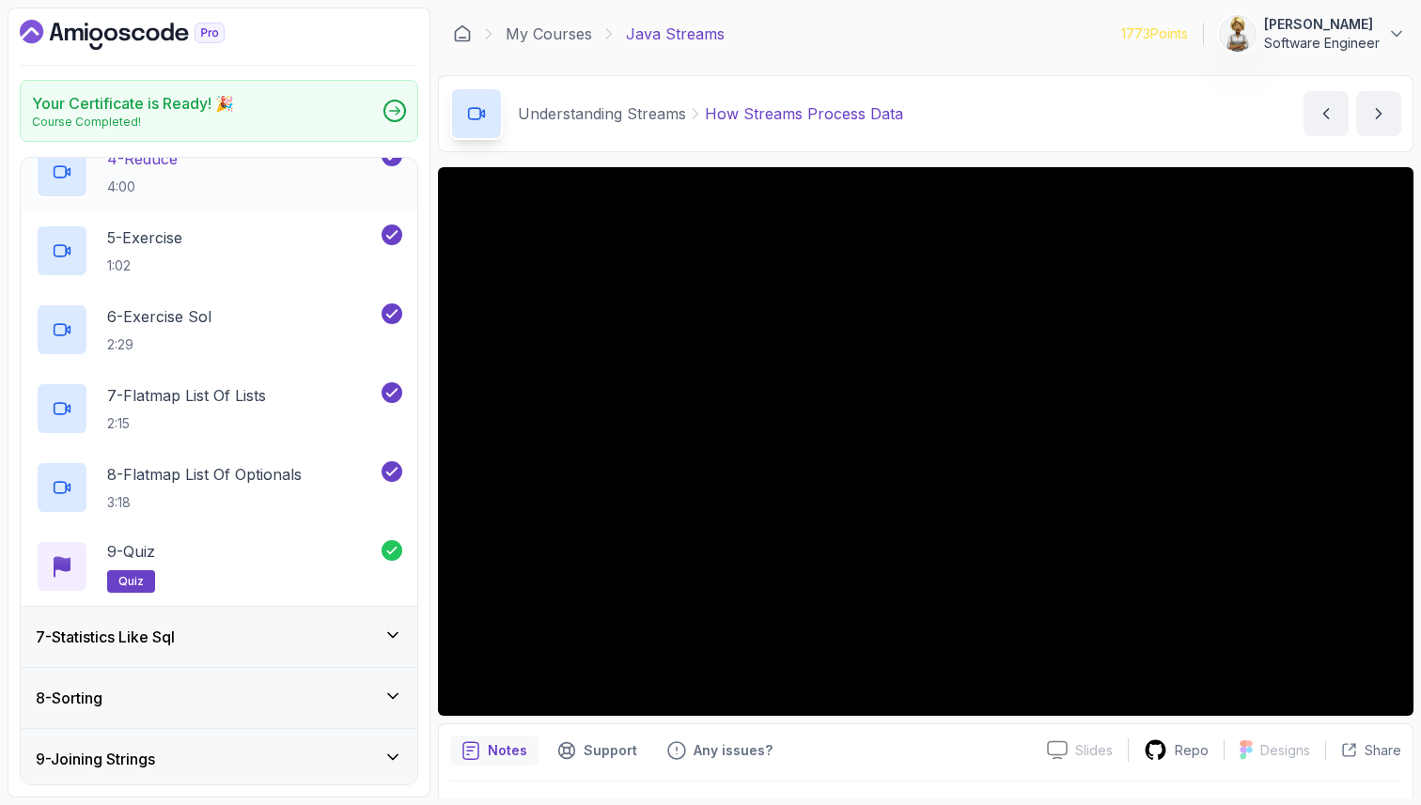
scroll to position [670, 0]
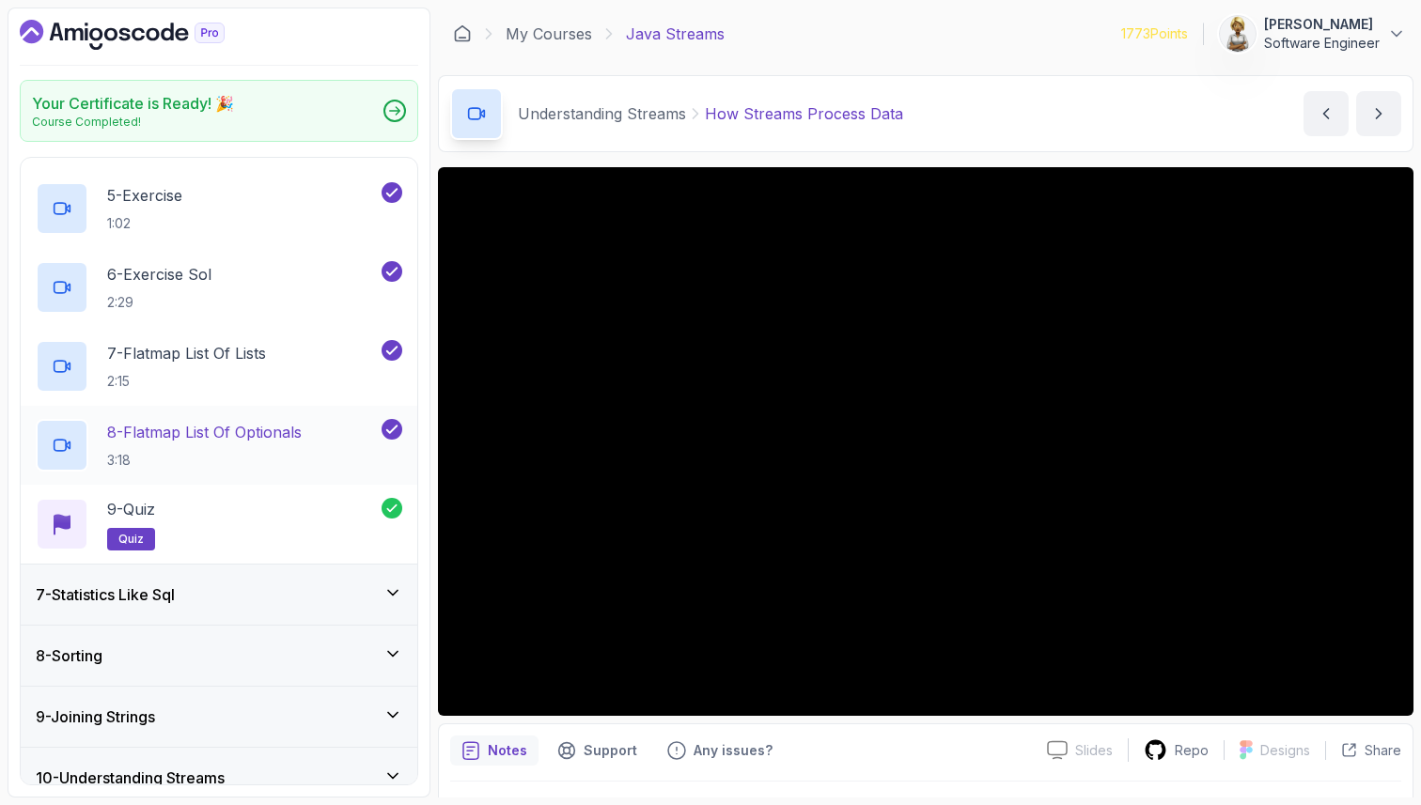
click at [233, 452] on p "3:18" at bounding box center [204, 460] width 195 height 19
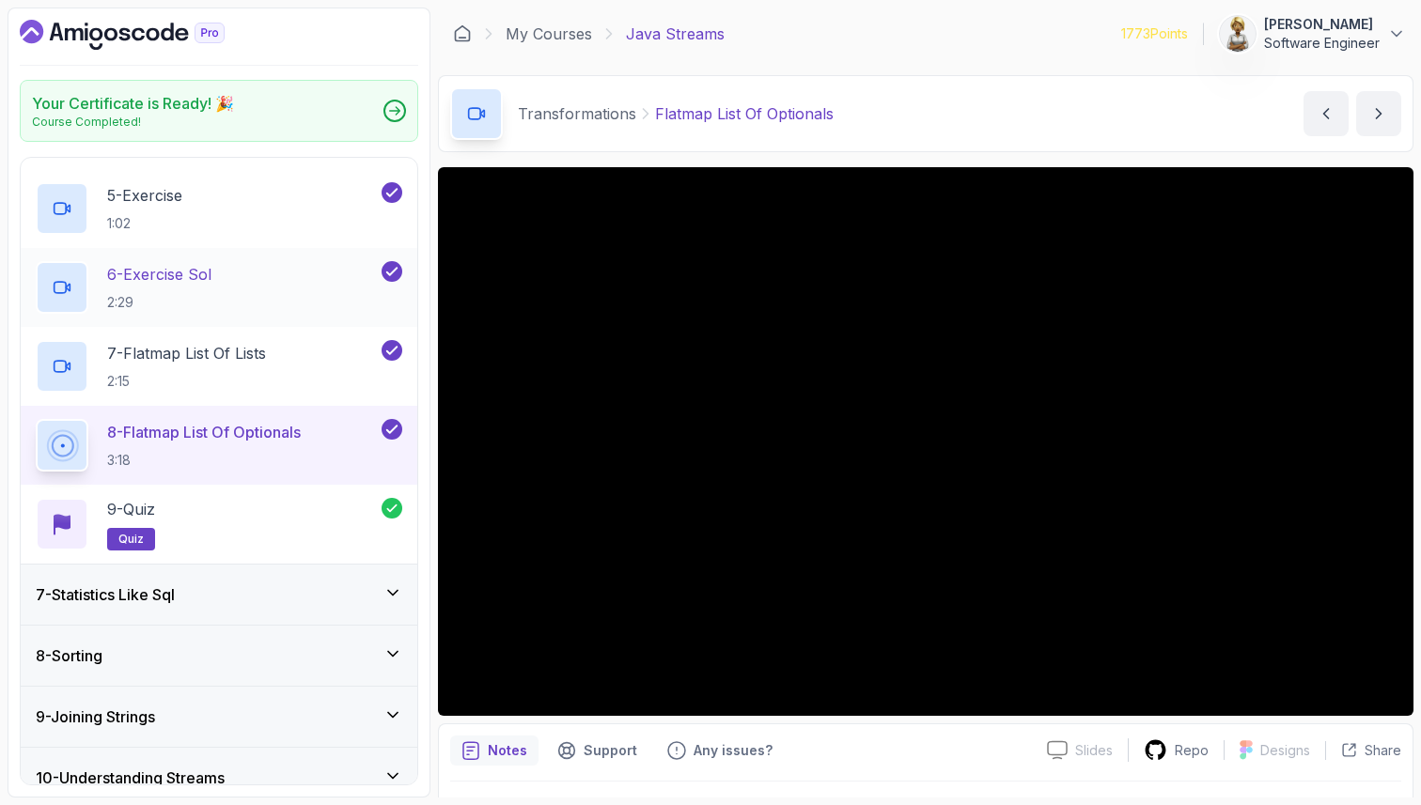
click at [183, 264] on p "6 - Exercise Sol" at bounding box center [159, 274] width 104 height 23
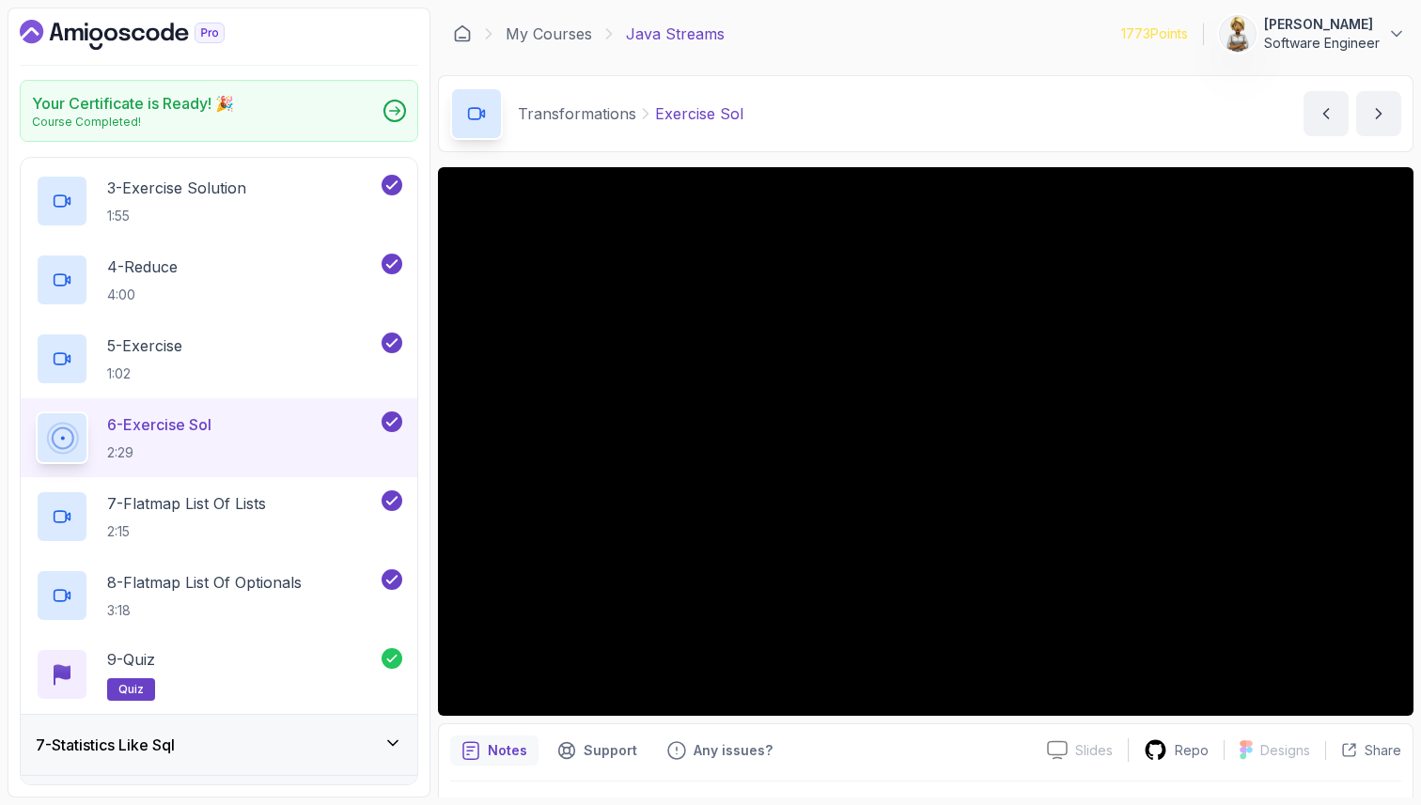
scroll to position [482, 0]
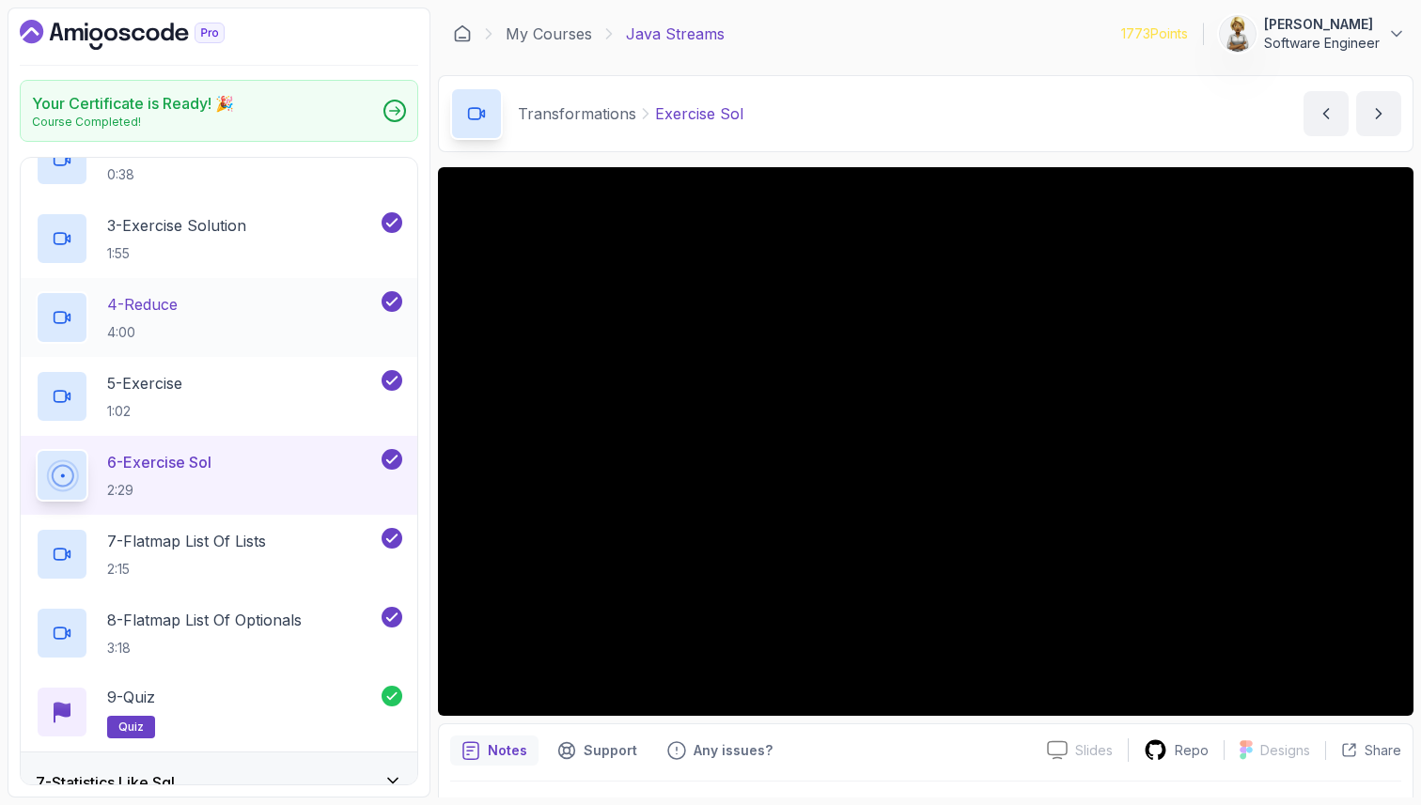
click at [189, 298] on div "4 - Reduce 4:00" at bounding box center [207, 317] width 342 height 53
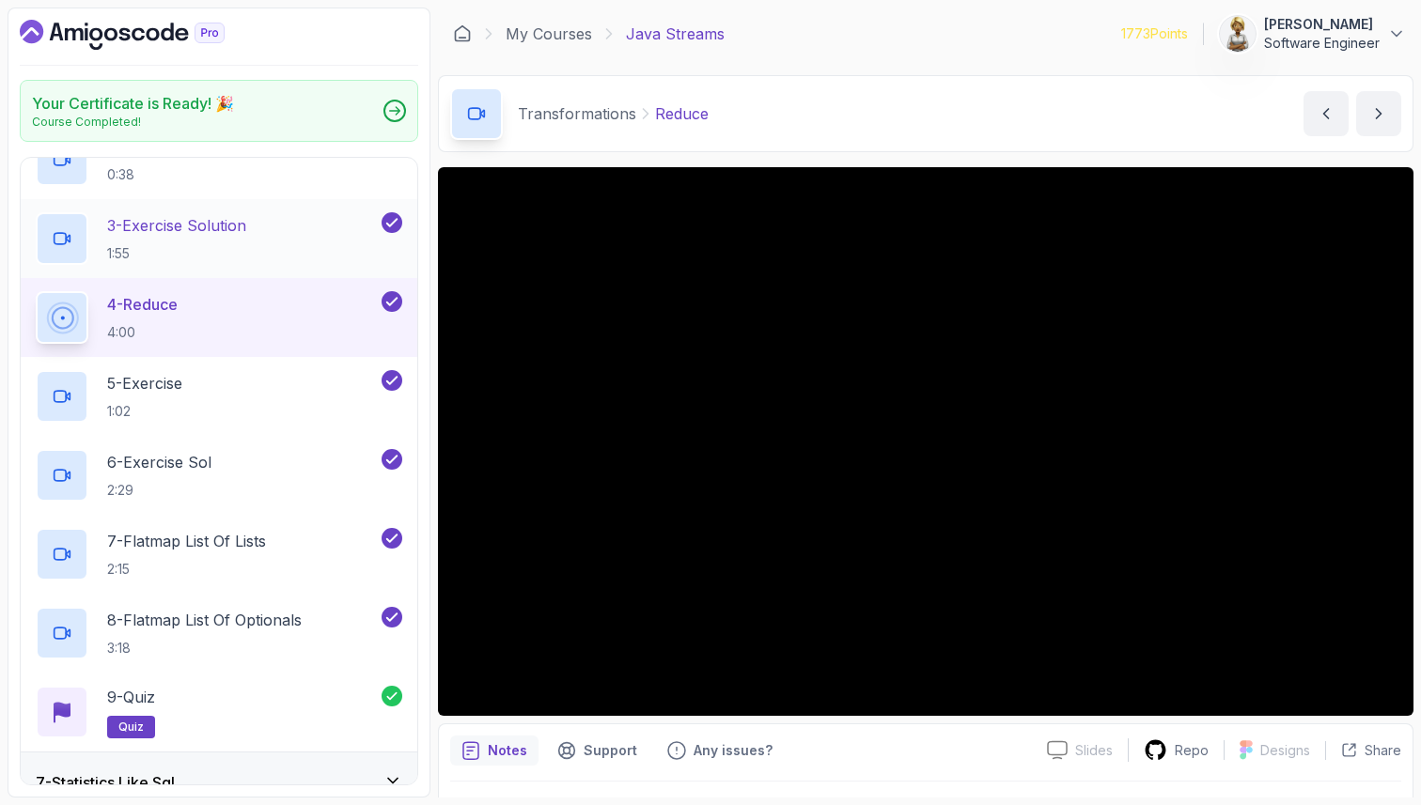
click at [204, 237] on h2 "3 - Exercise Solution 1:55" at bounding box center [176, 238] width 139 height 49
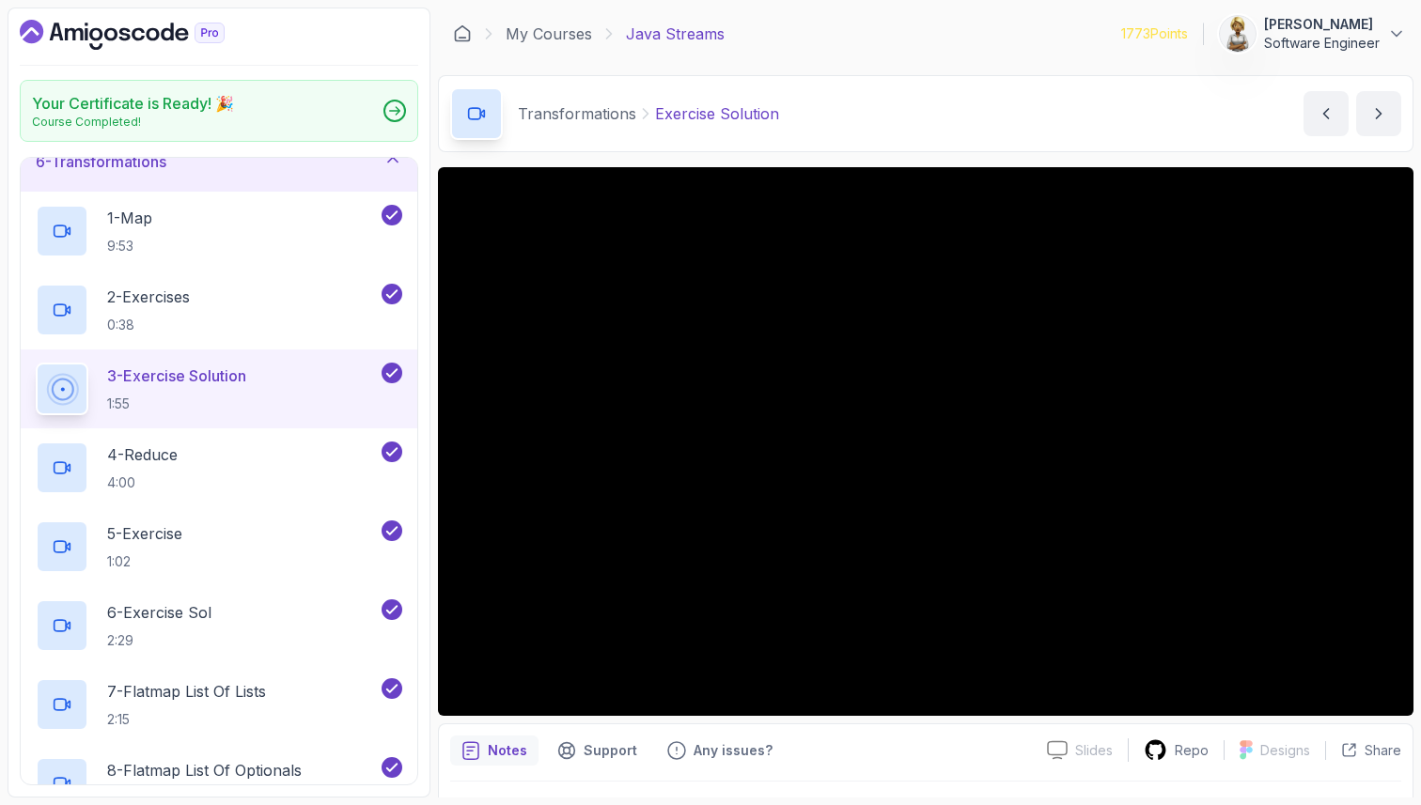
scroll to position [294, 0]
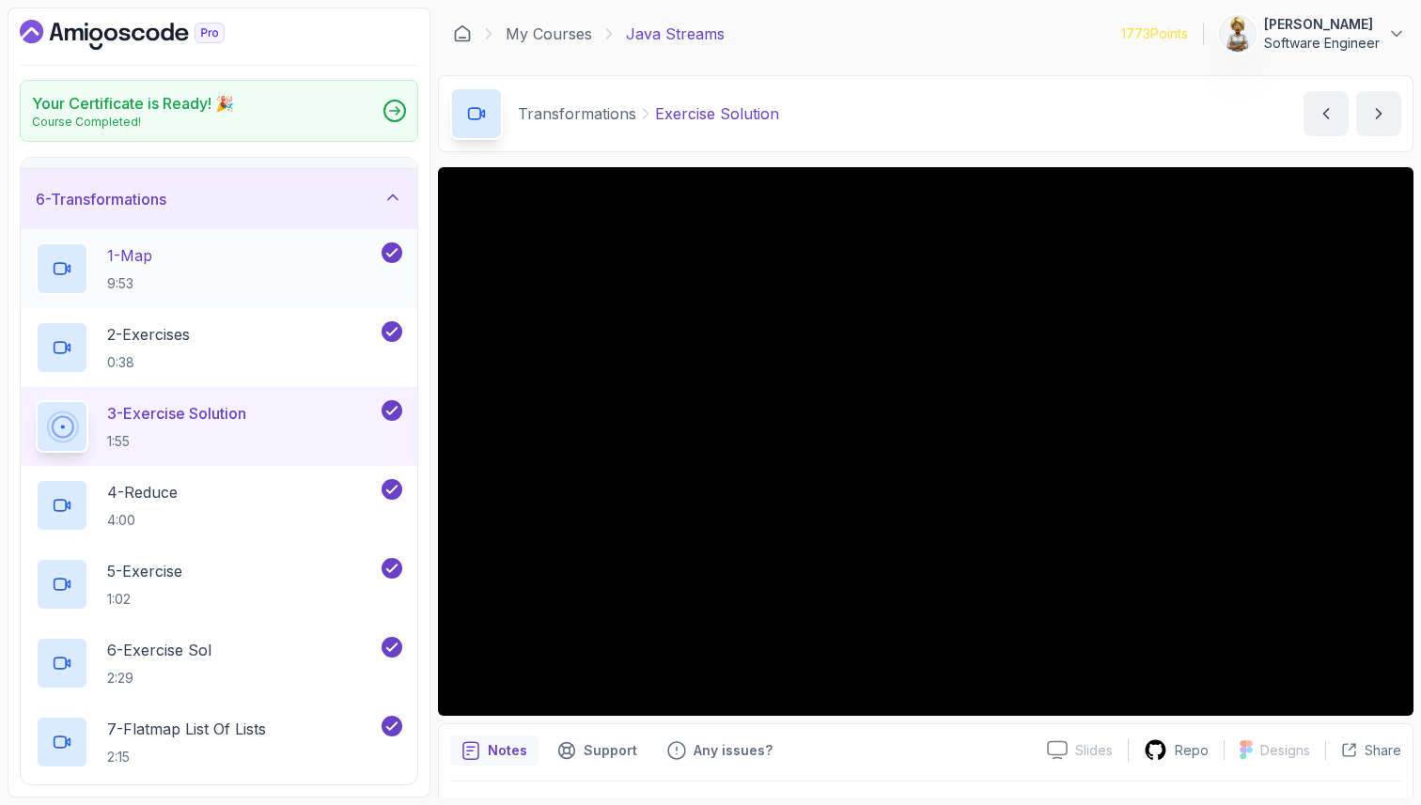
click at [211, 241] on div "1 - Map 9:53" at bounding box center [219, 268] width 397 height 79
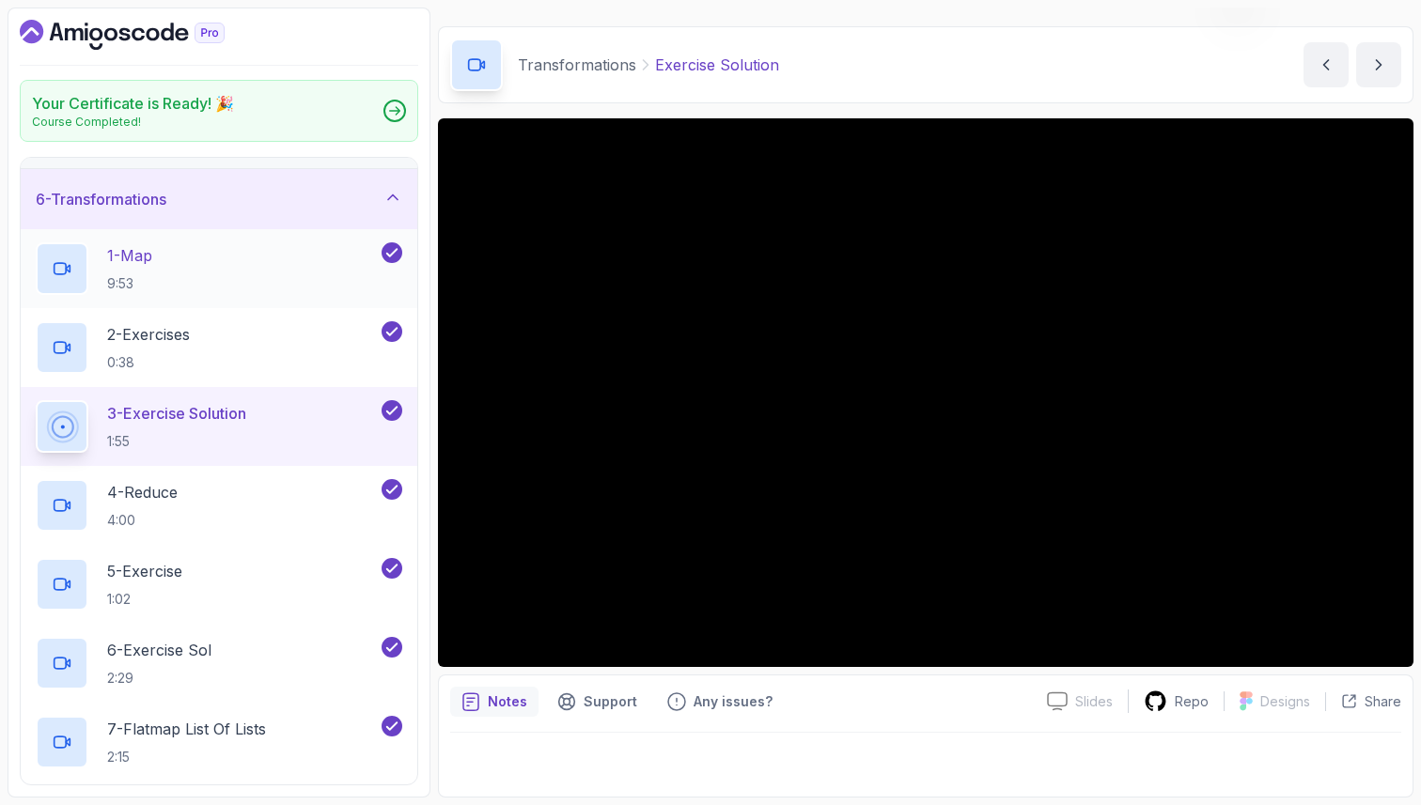
click at [237, 259] on div "1 - Map 9:53" at bounding box center [207, 268] width 342 height 53
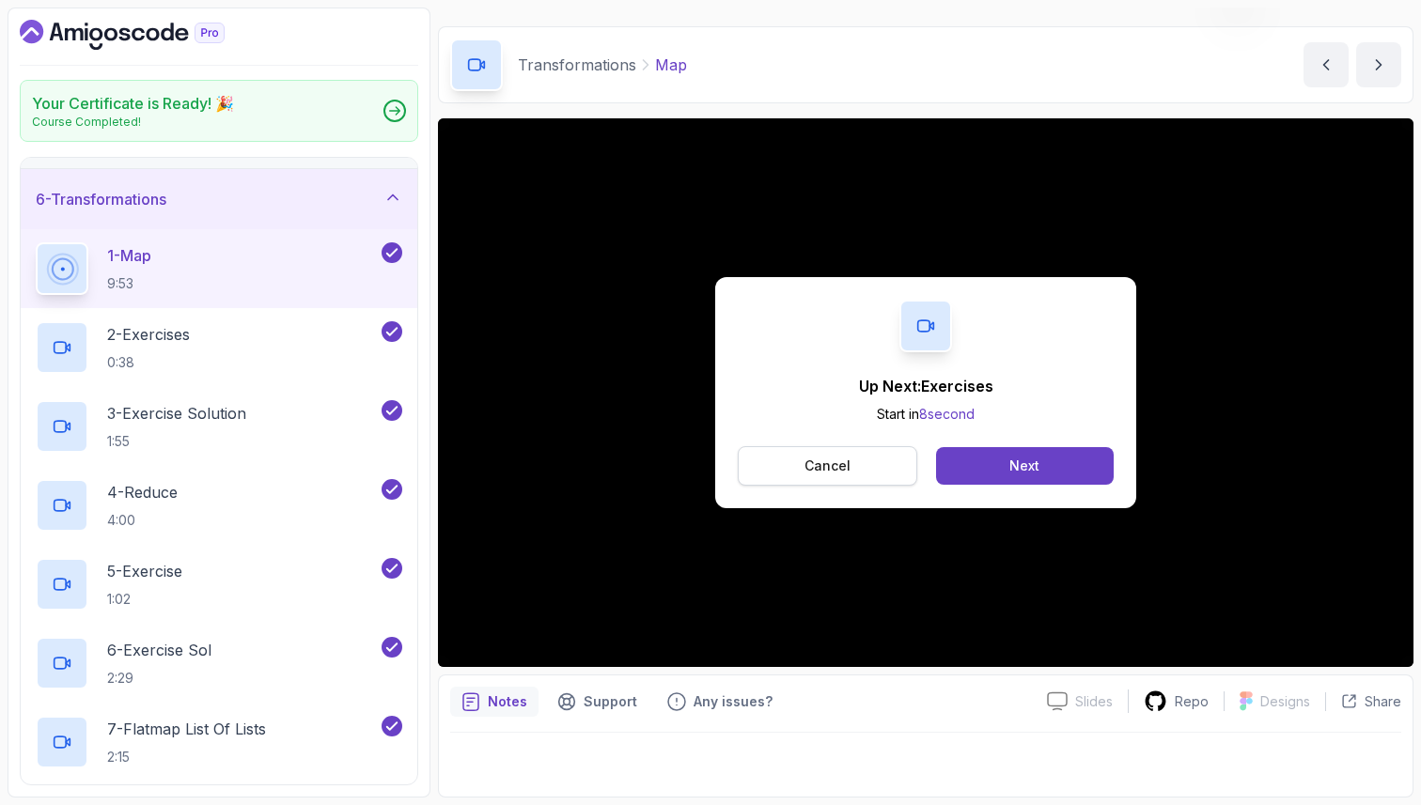
click at [859, 462] on button "Cancel" at bounding box center [827, 465] width 179 height 39
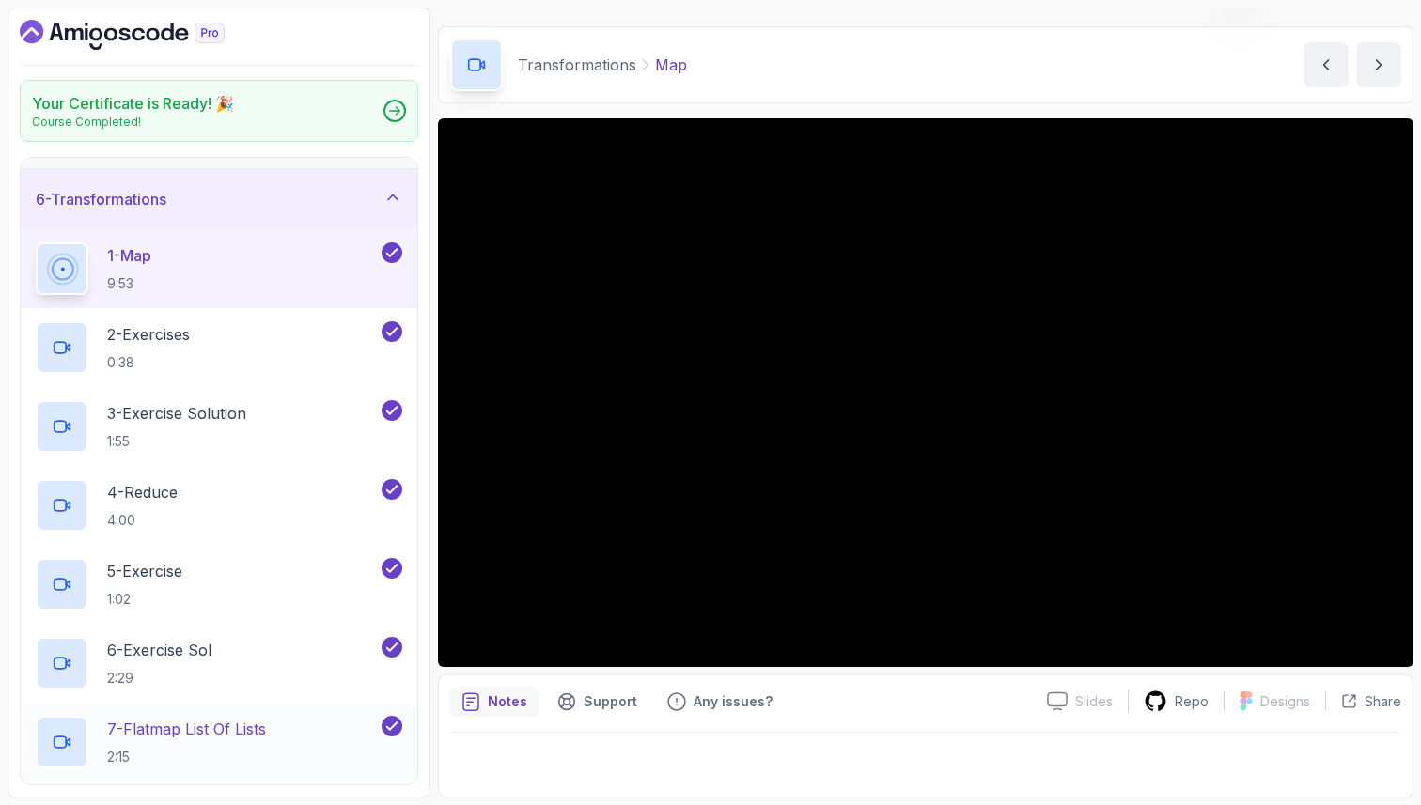
click at [258, 728] on p "7 - Flatmap List Of Lists" at bounding box center [186, 729] width 159 height 23
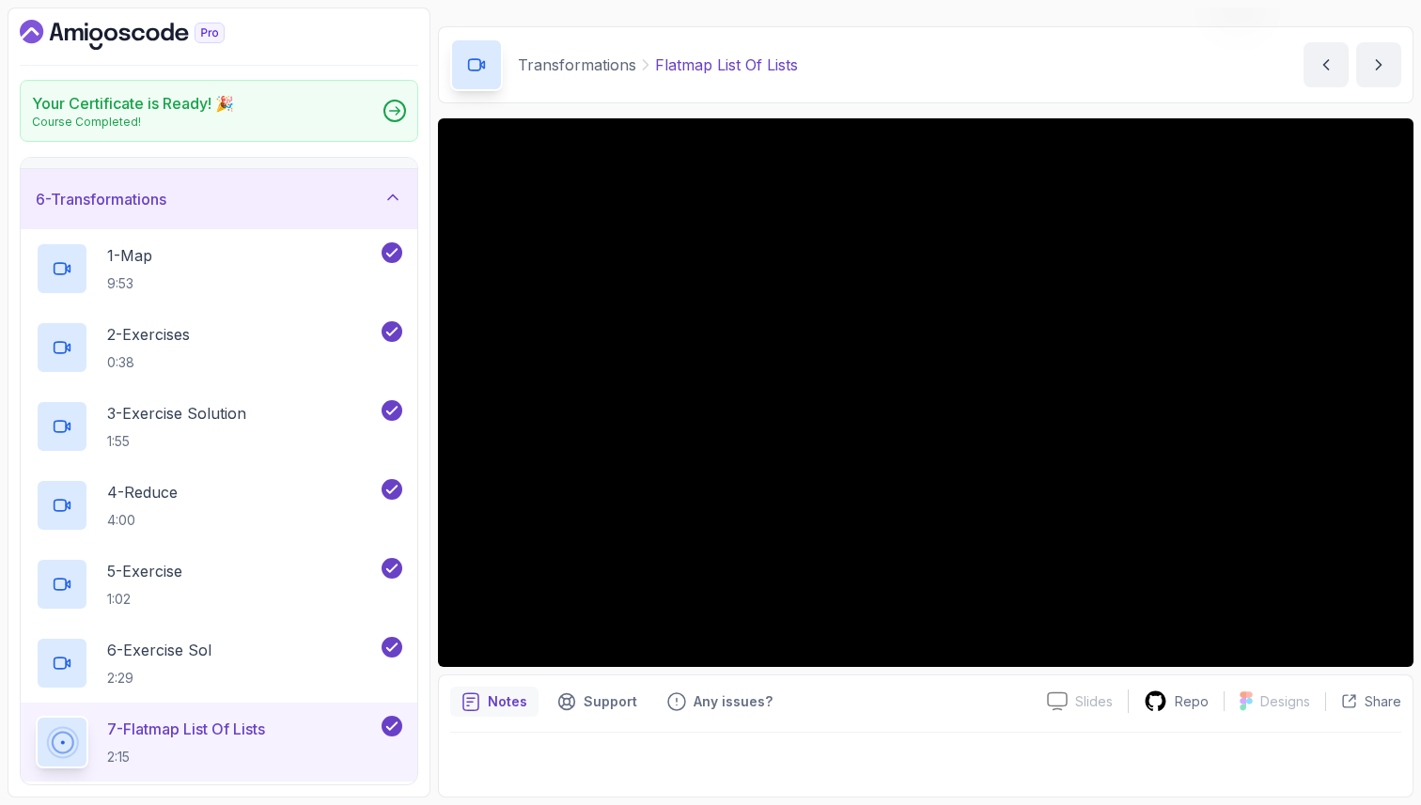
click at [154, 734] on p "7 - Flatmap List Of Lists" at bounding box center [186, 729] width 158 height 23
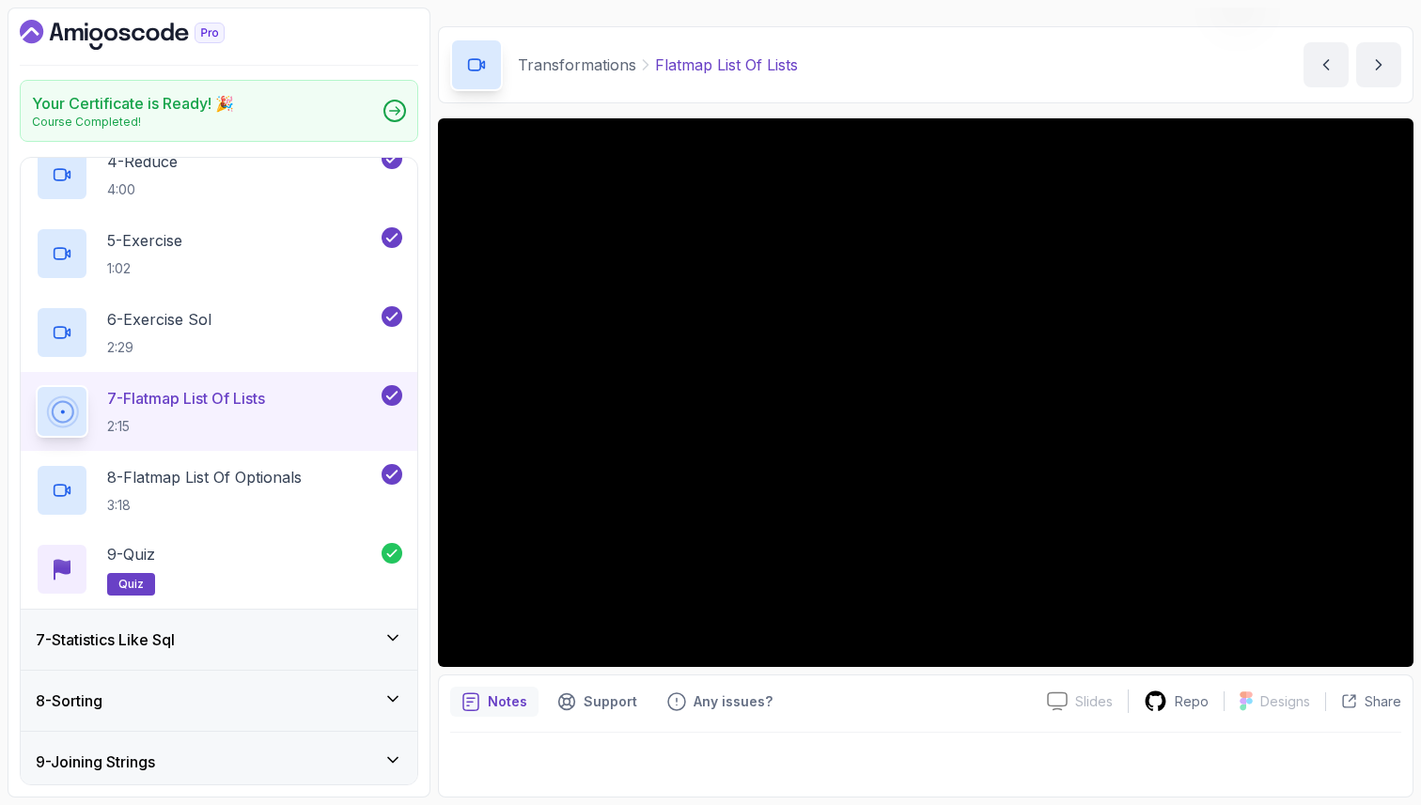
scroll to position [632, 0]
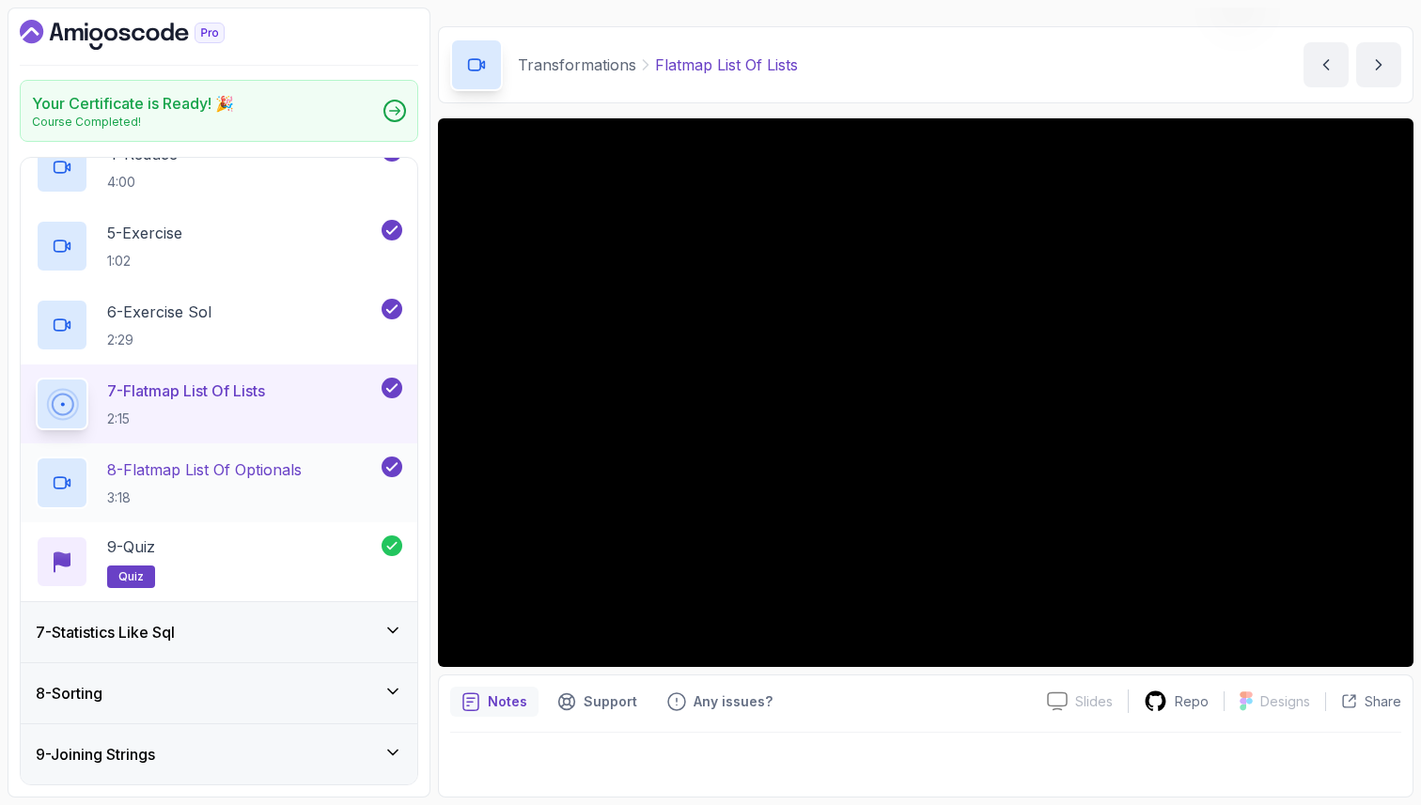
click at [232, 470] on p "8 - Flatmap List Of Optionals" at bounding box center [204, 470] width 195 height 23
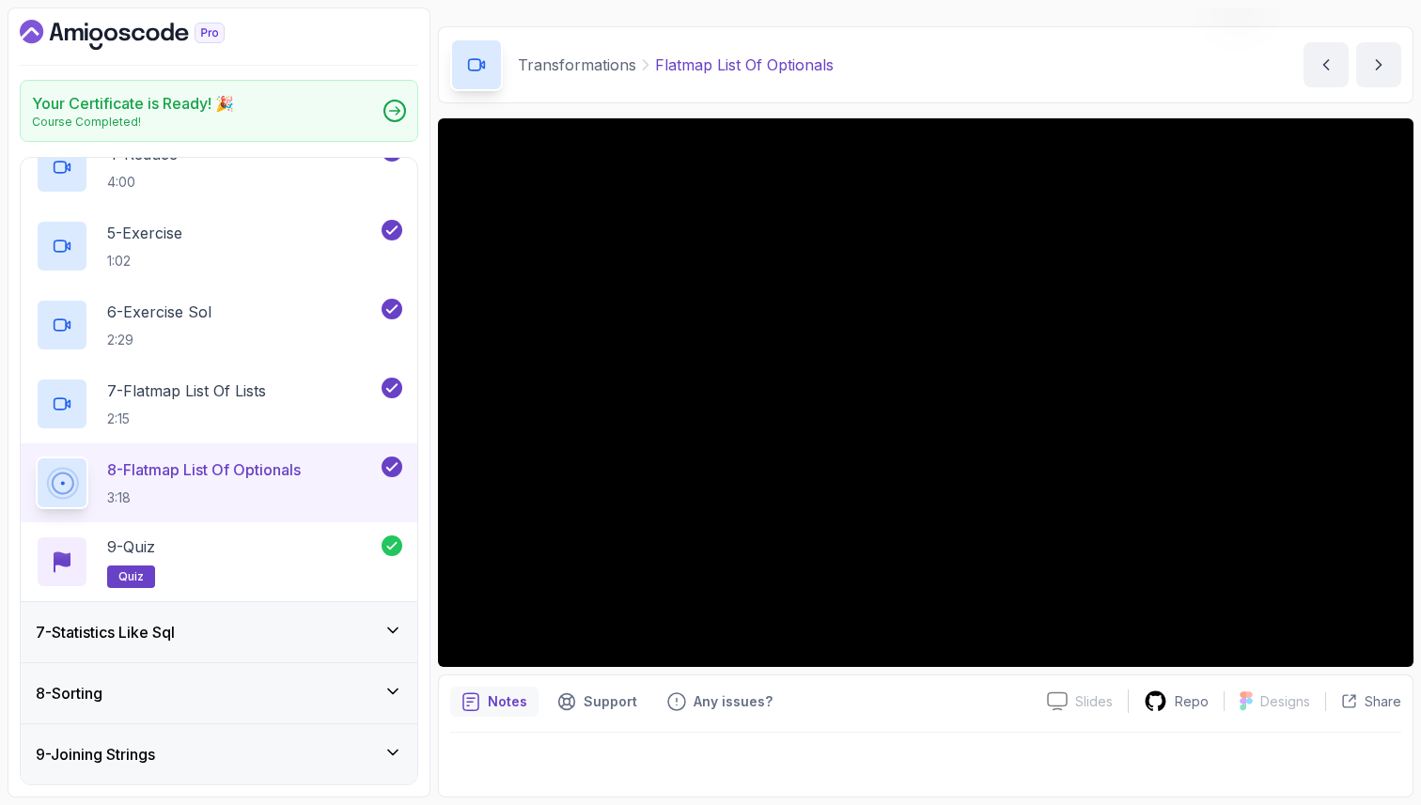
click at [383, 631] on icon at bounding box center [392, 630] width 19 height 19
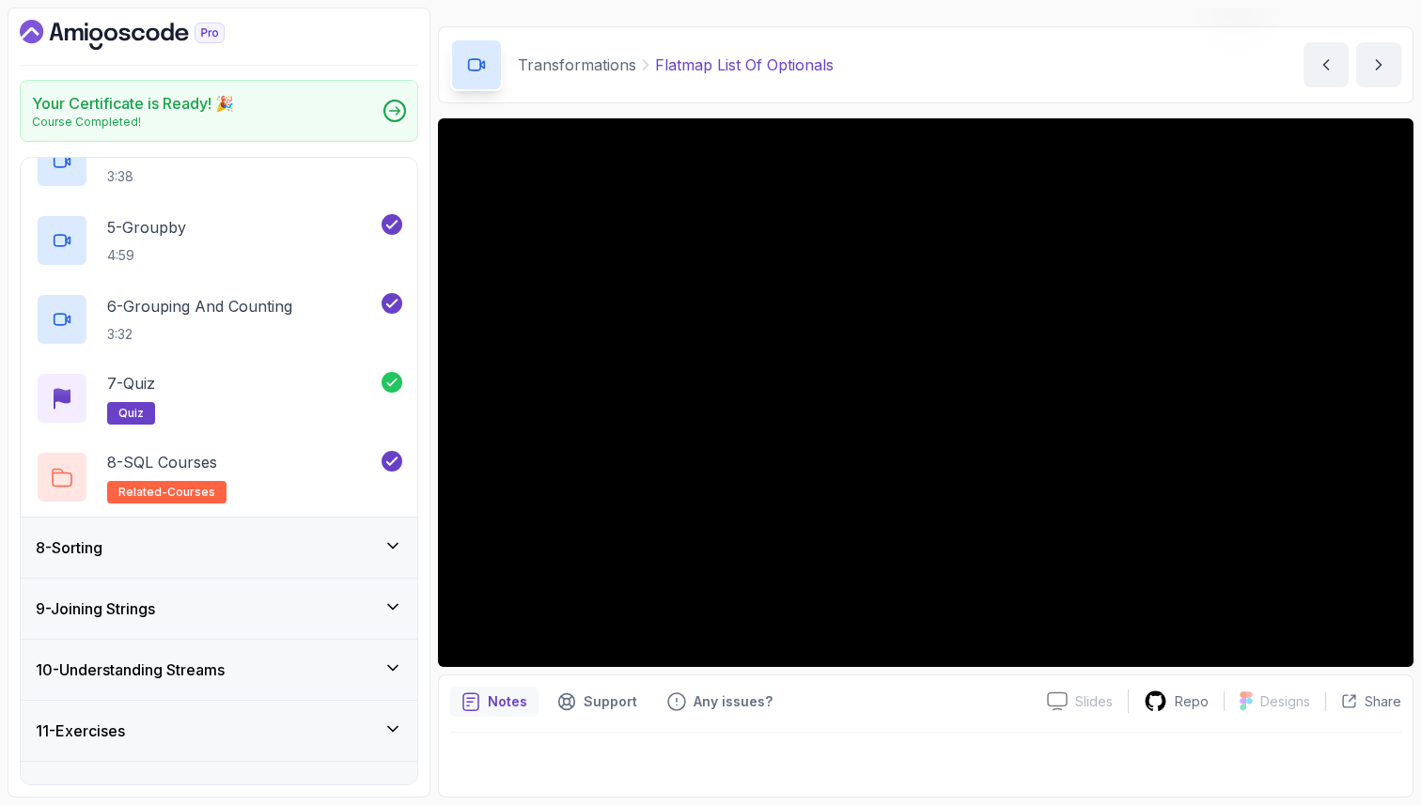
scroll to position [708, 0]
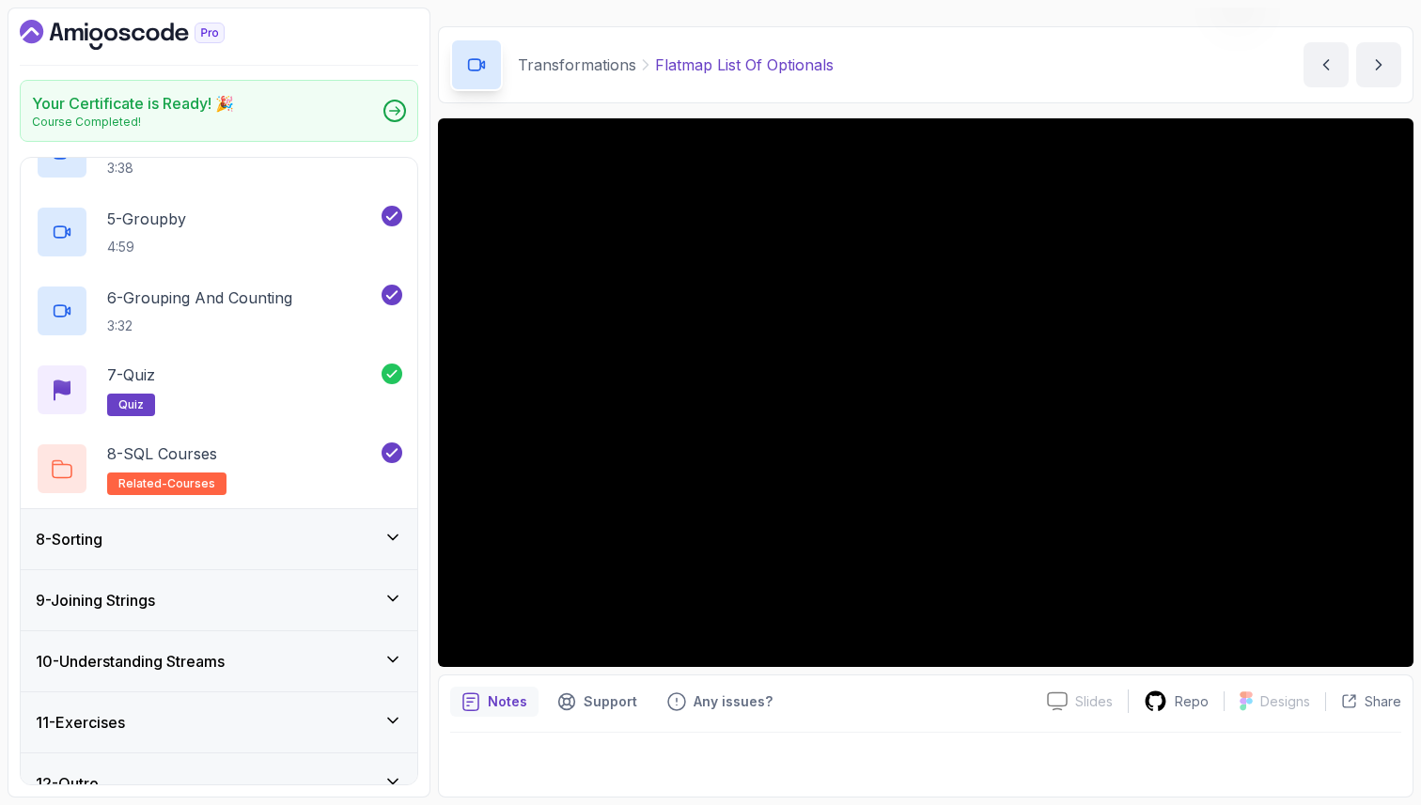
click at [395, 542] on icon at bounding box center [392, 537] width 19 height 19
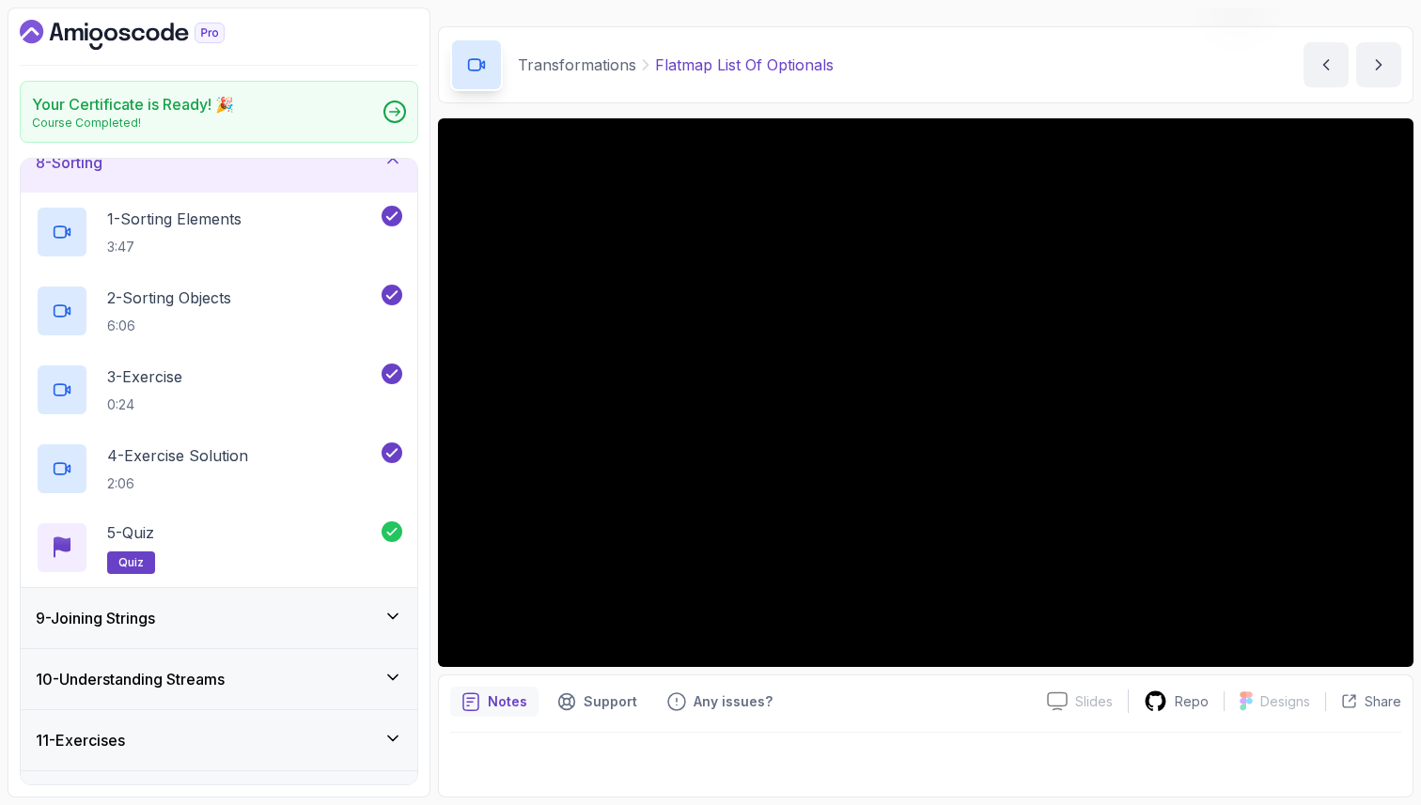
scroll to position [500, 0]
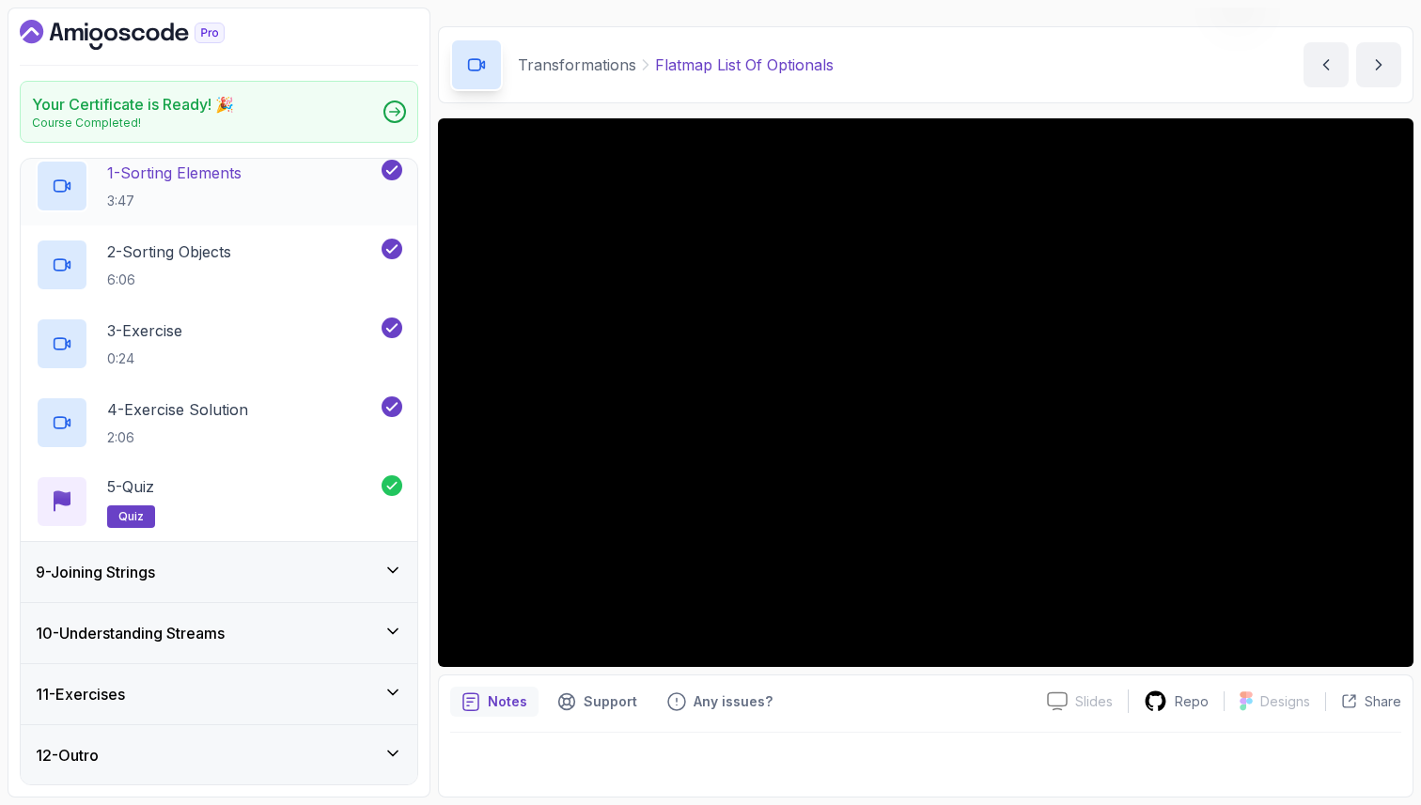
click at [398, 568] on icon at bounding box center [392, 570] width 9 height 5
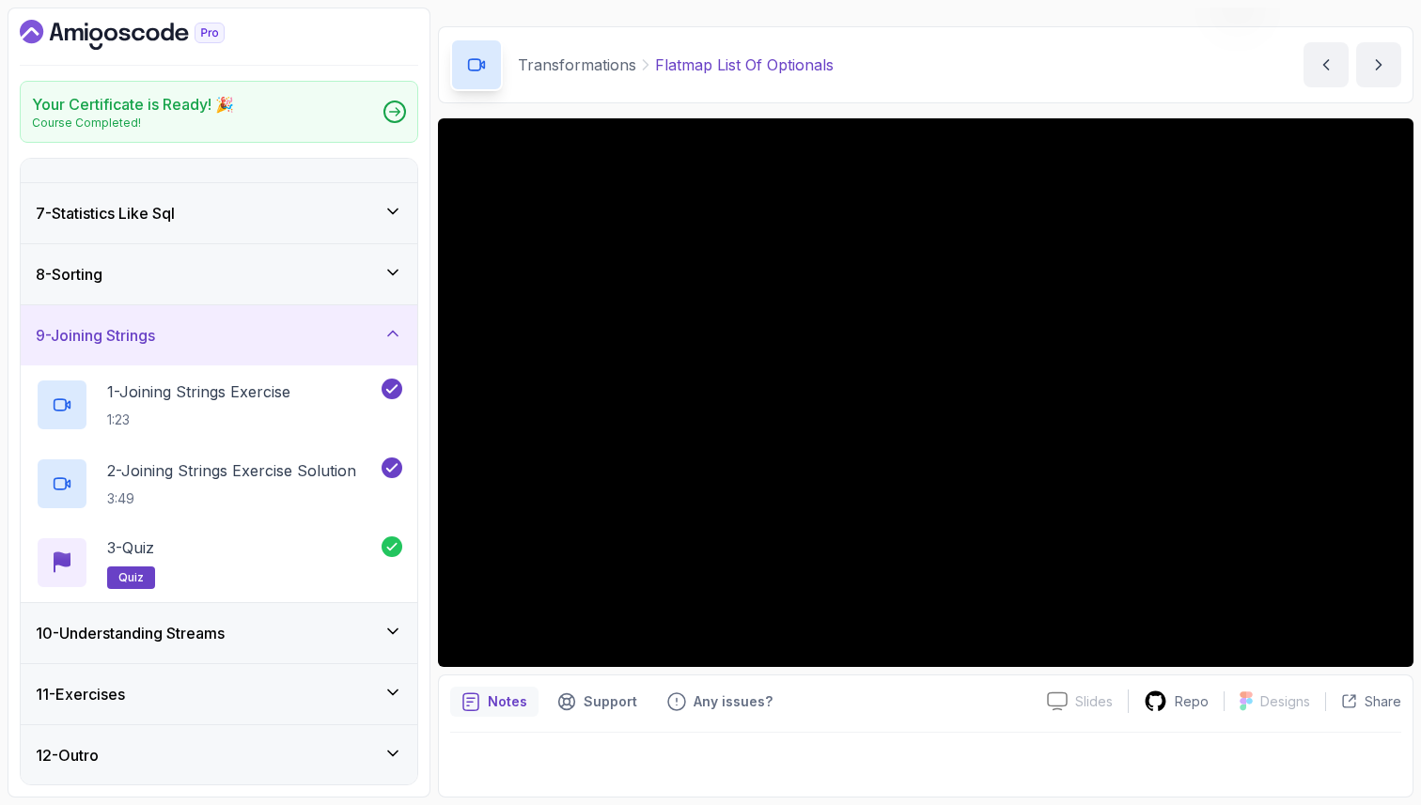
scroll to position [342, 0]
click at [389, 617] on div "10 - Understanding Streams" at bounding box center [219, 633] width 397 height 60
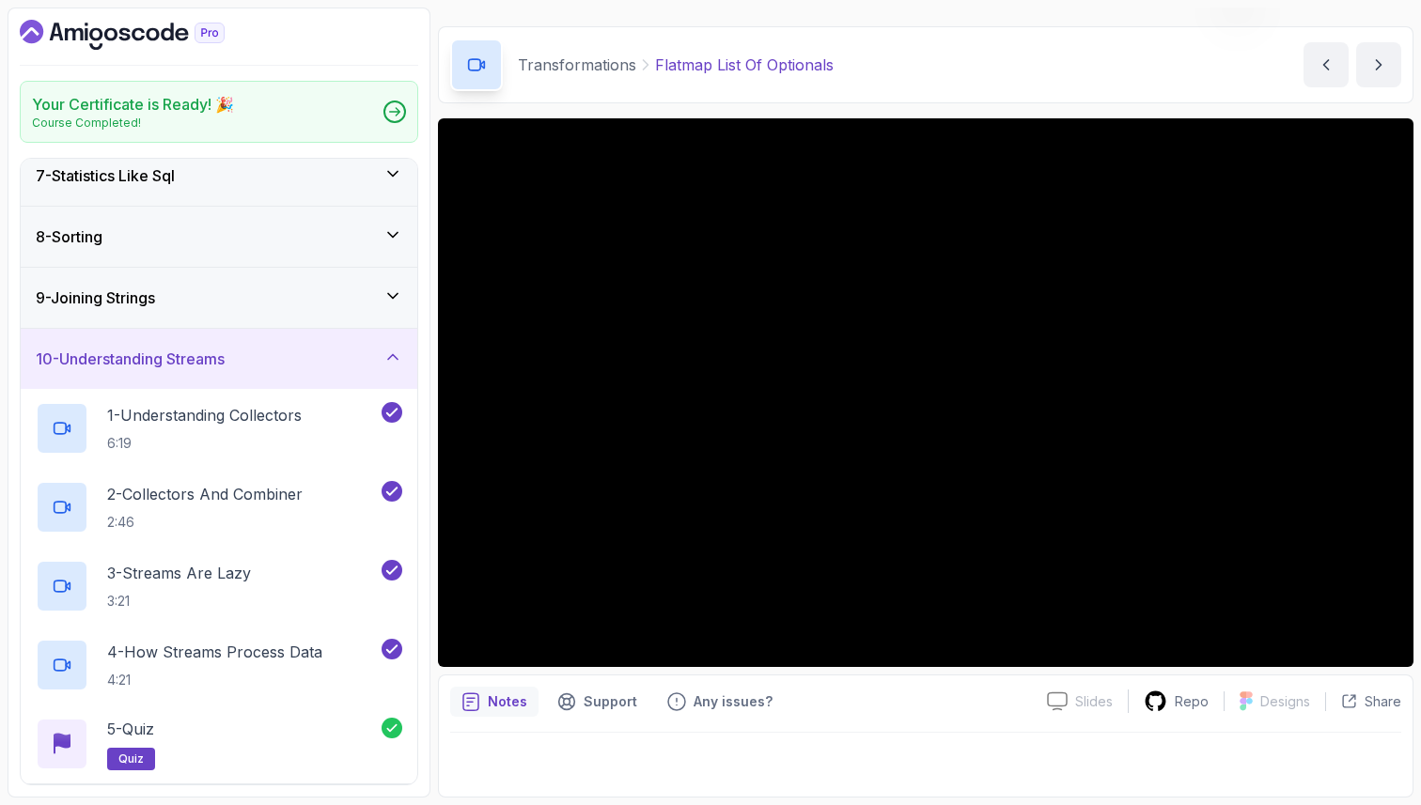
scroll to position [500, 0]
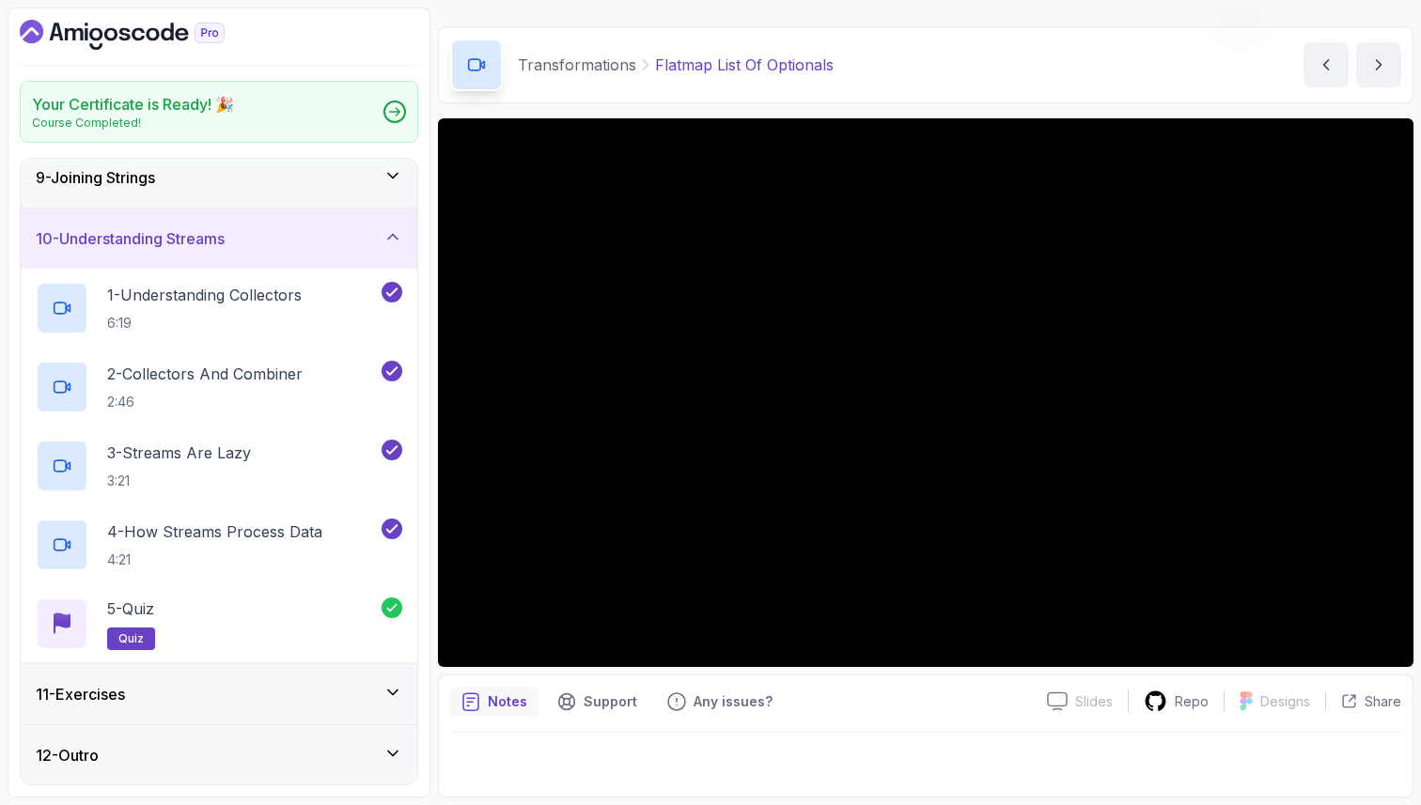
click at [394, 688] on icon at bounding box center [392, 692] width 19 height 19
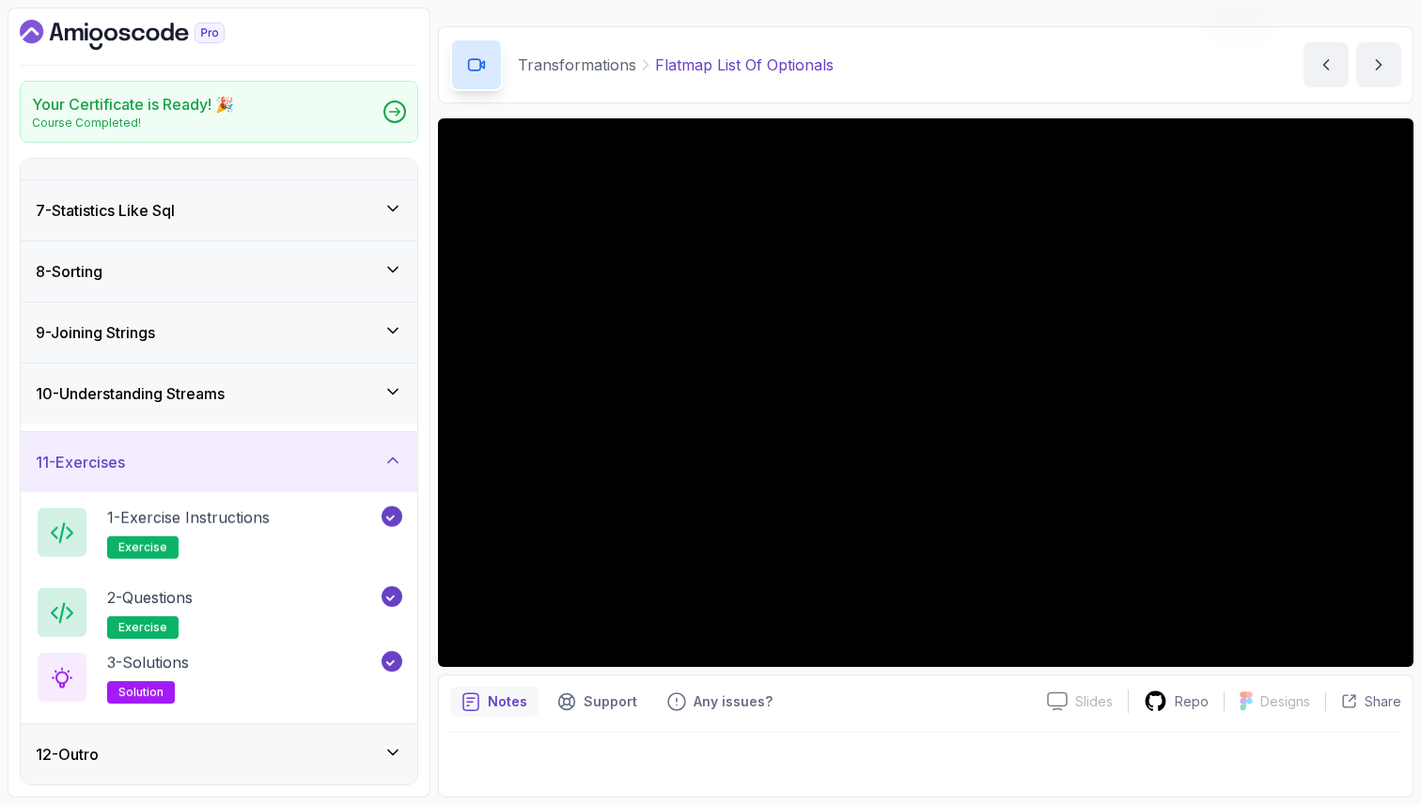
scroll to position [342, 0]
